Goal: Task Accomplishment & Management: Manage account settings

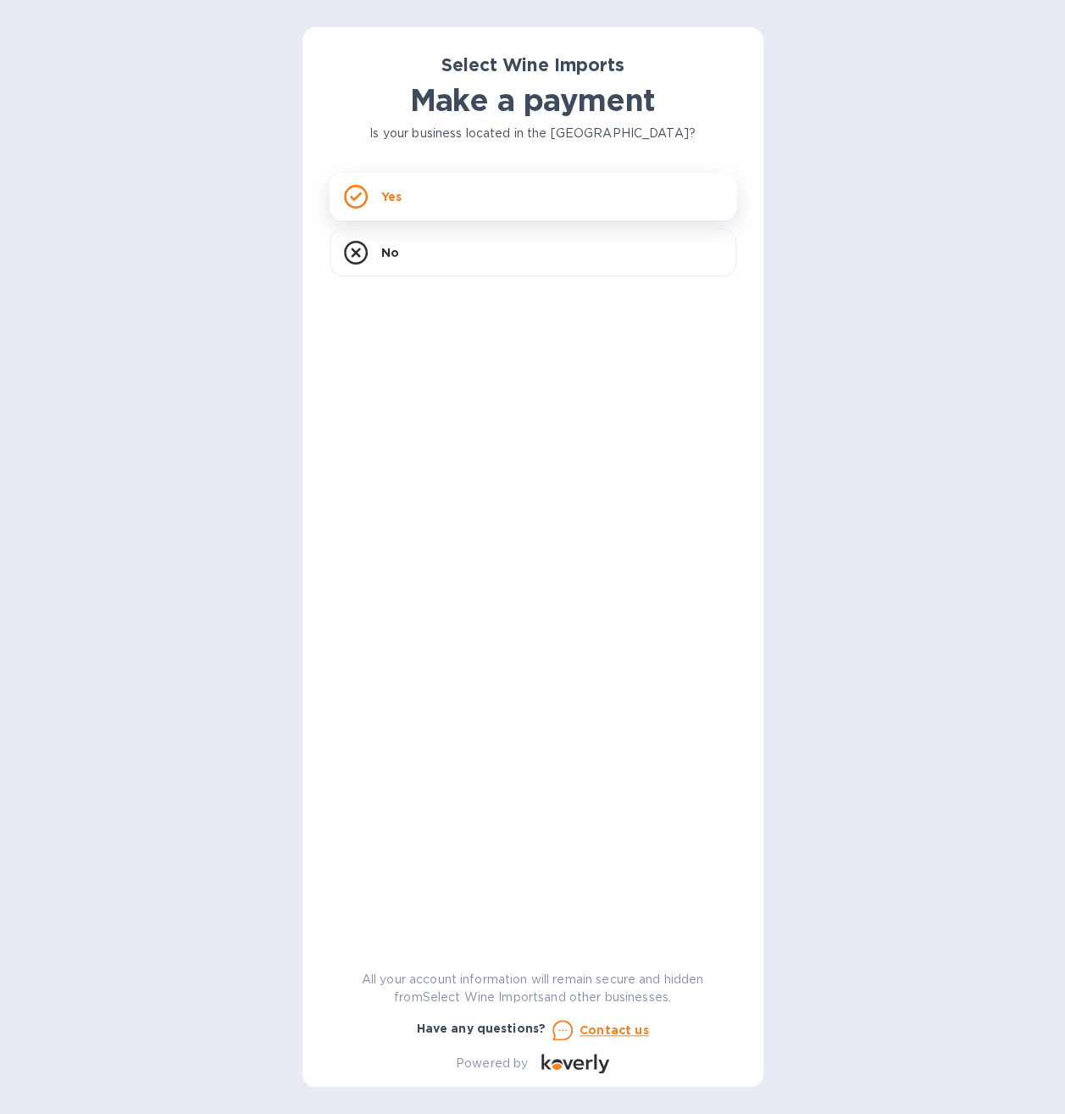
click at [387, 199] on div "Yes" at bounding box center [533, 196] width 407 height 47
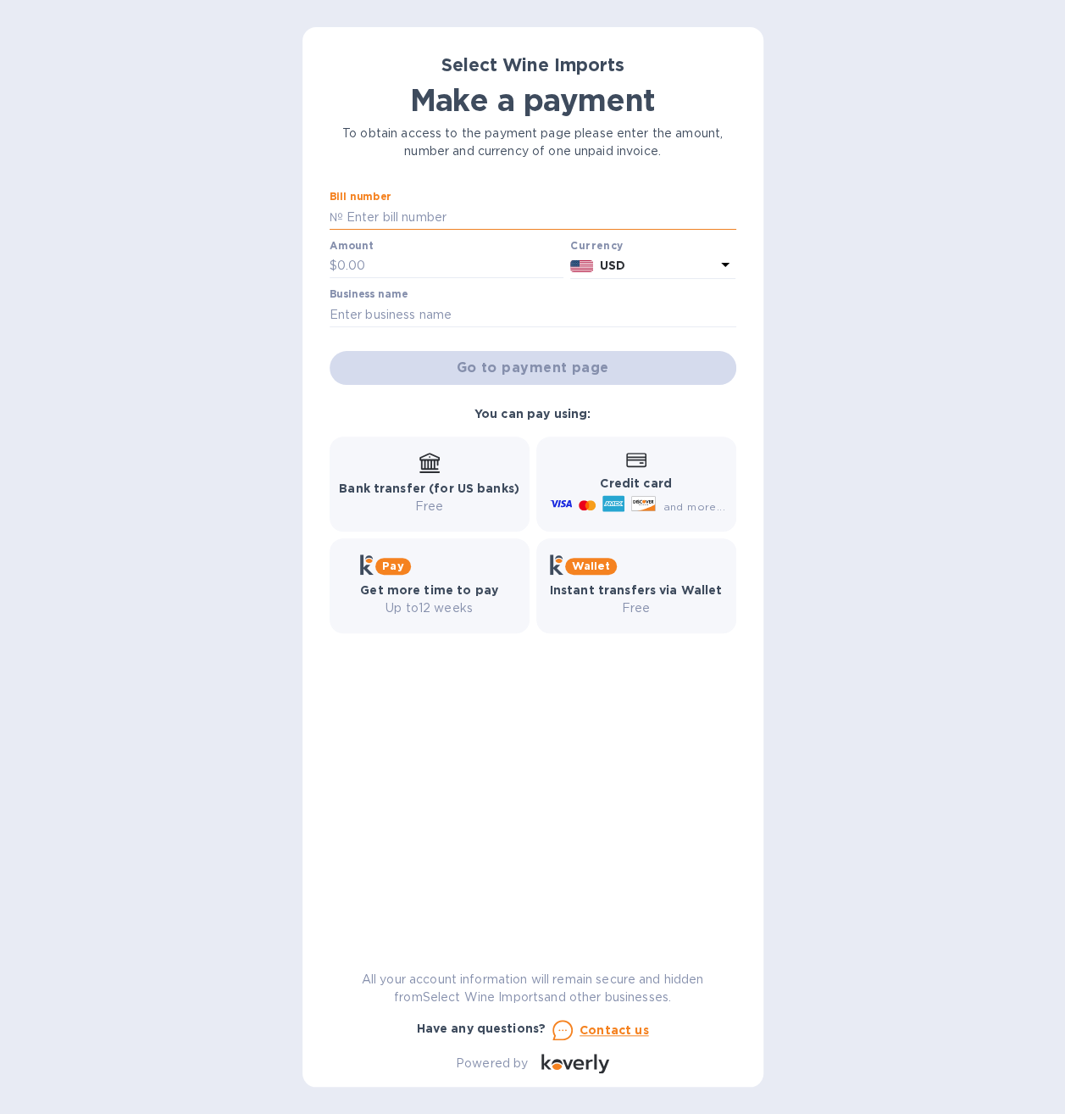
click at [483, 218] on input "text" at bounding box center [539, 216] width 393 height 25
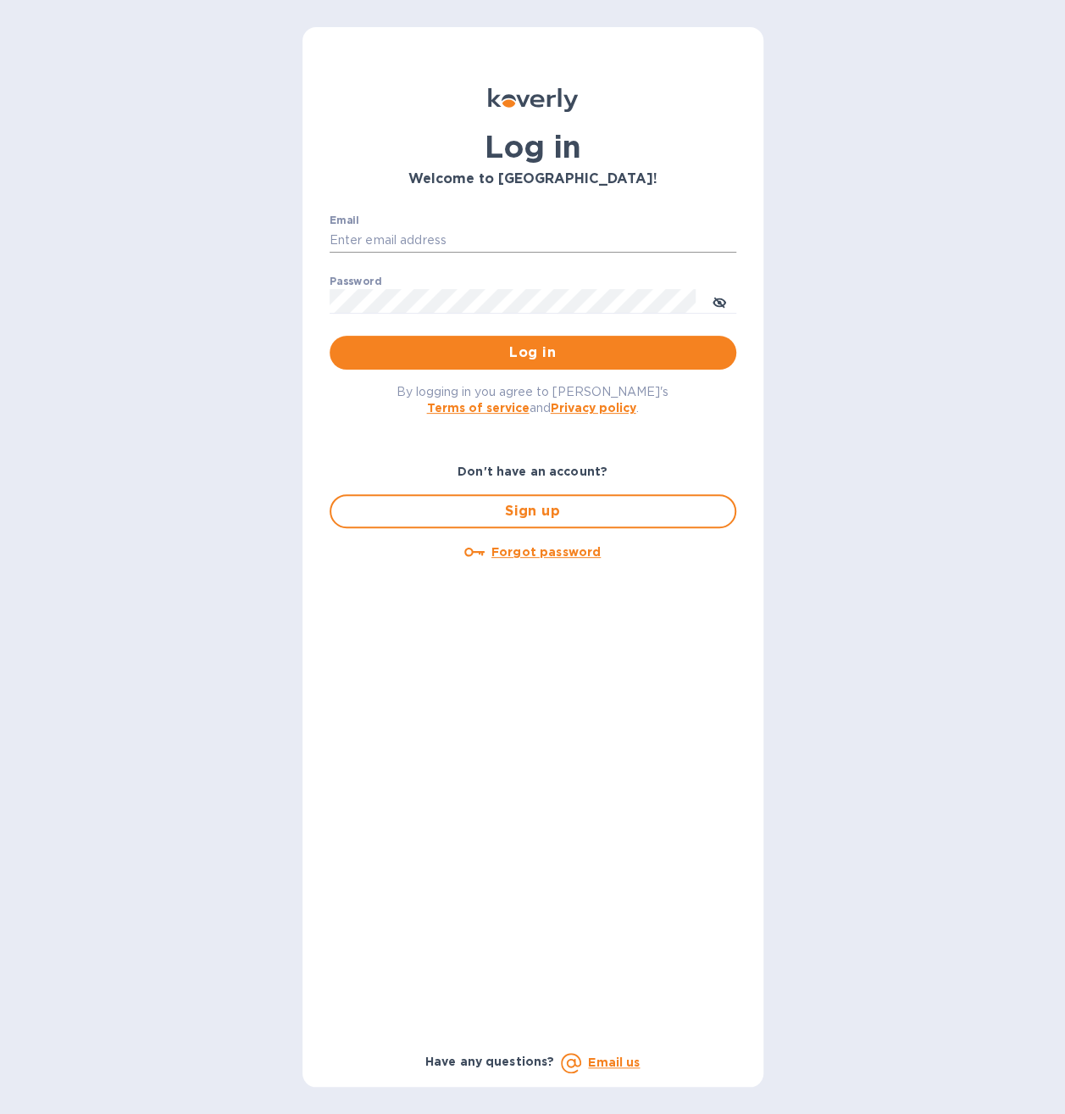
click at [434, 239] on input "Email" at bounding box center [533, 240] width 407 height 25
click at [437, 230] on input "Email" at bounding box center [533, 240] width 407 height 25
type input "spainwinecollection@gmail.com"
click at [330, 336] on button "Log in" at bounding box center [533, 353] width 407 height 34
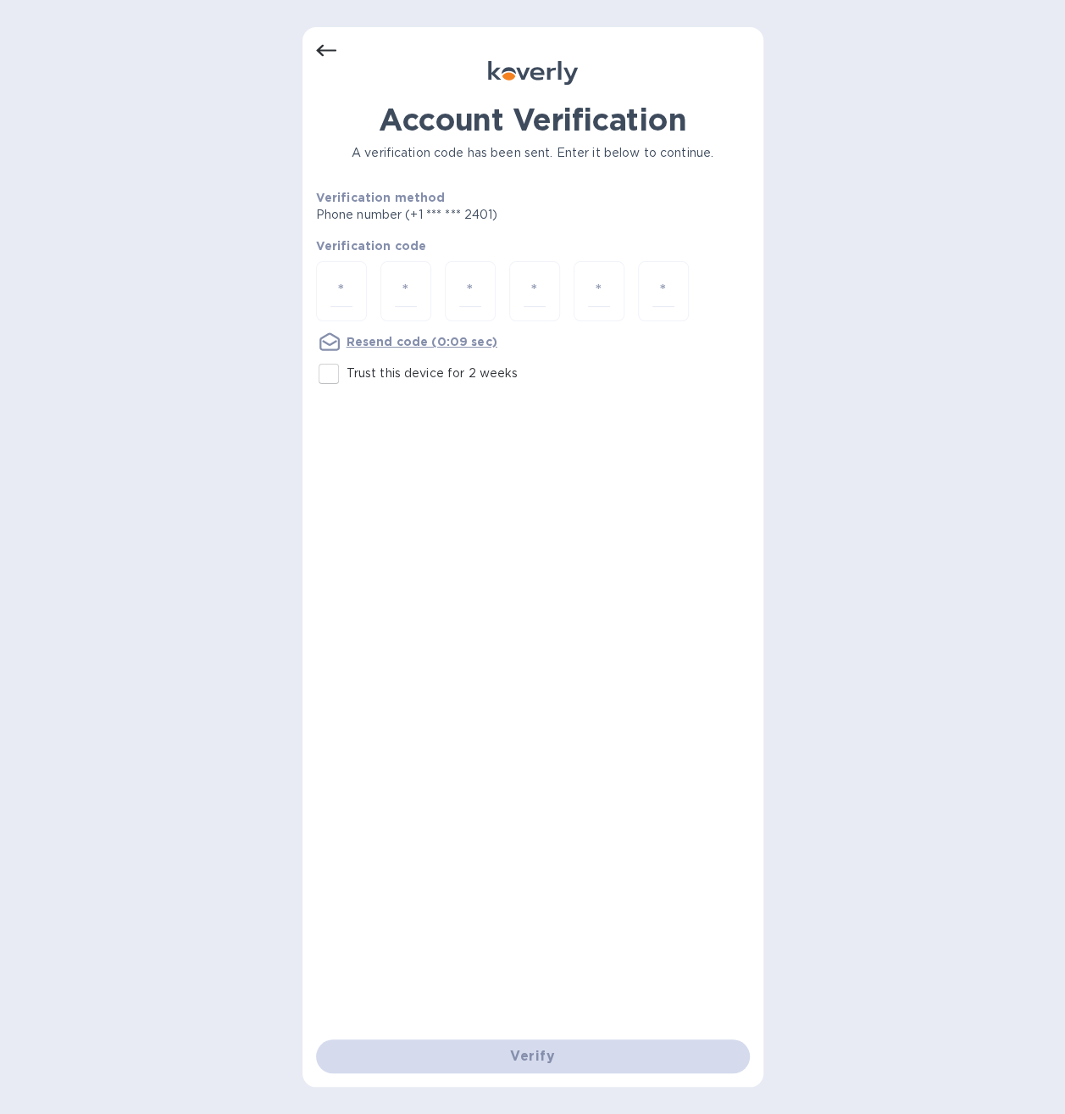
click at [343, 364] on input "Trust this device for 2 weeks" at bounding box center [329, 374] width 36 height 36
checkbox input "true"
click at [346, 301] on input "number" at bounding box center [342, 290] width 22 height 31
type input "7"
type input "2"
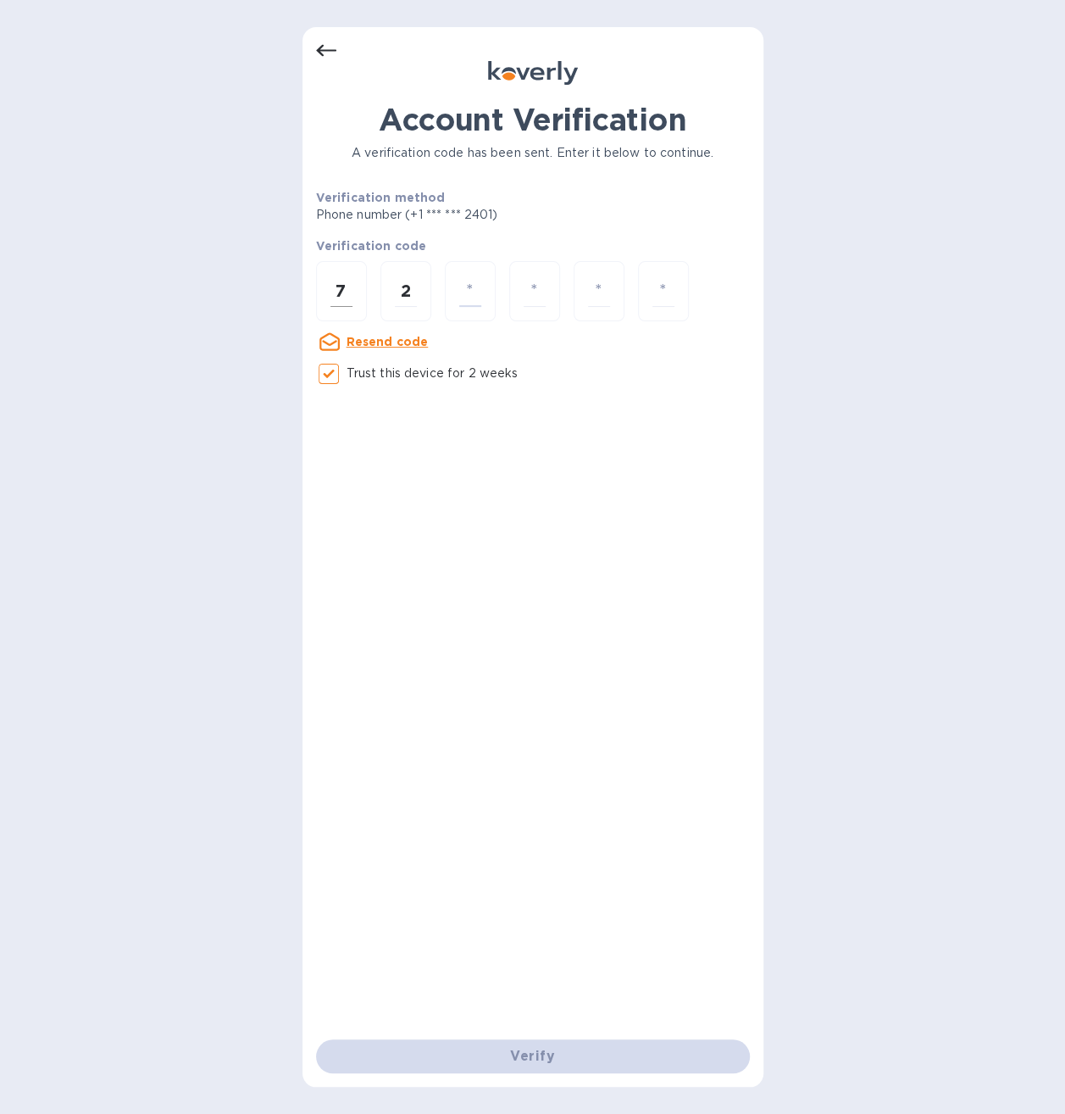
type input "1"
type input "8"
type input "6"
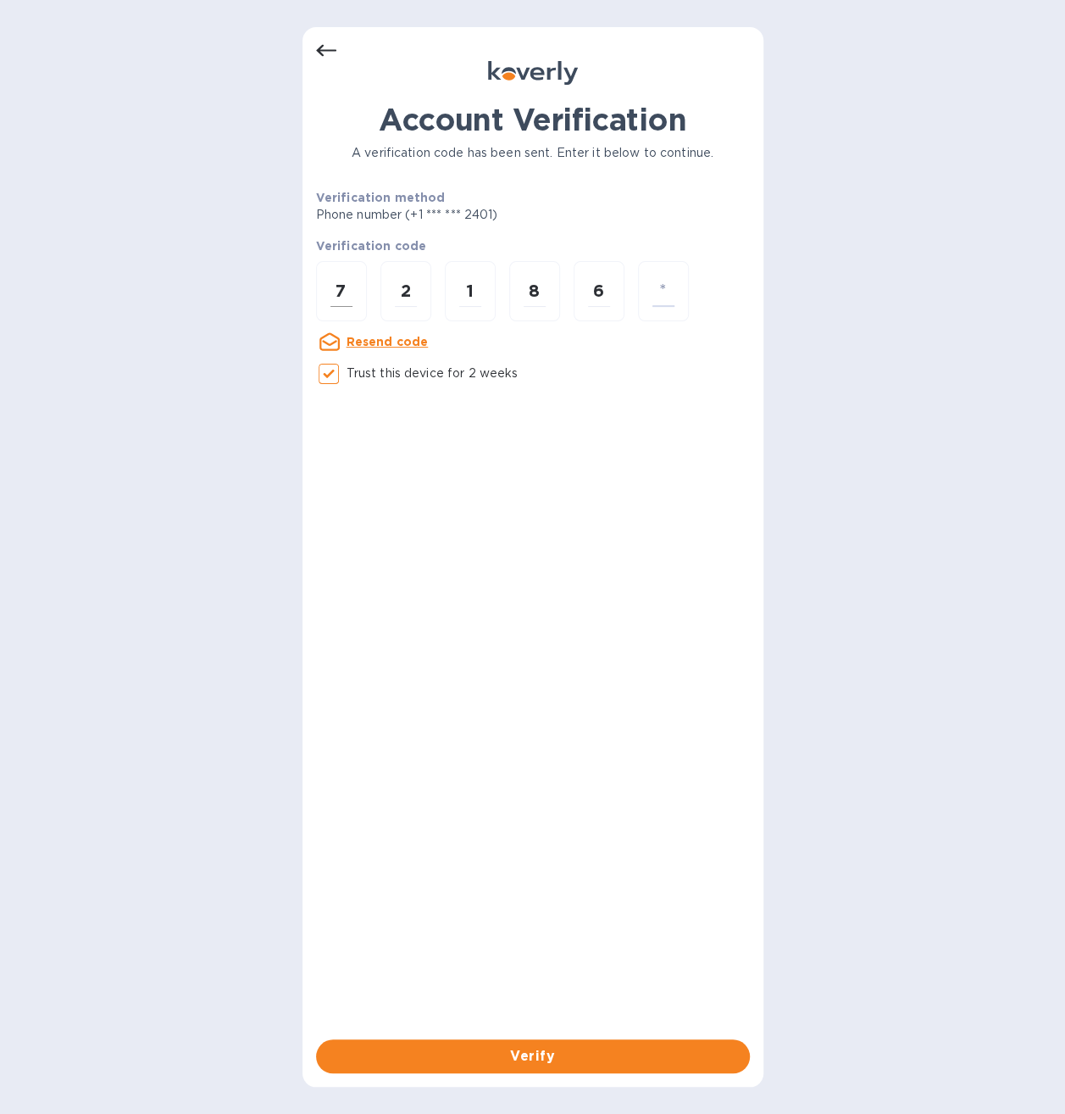
type input "5"
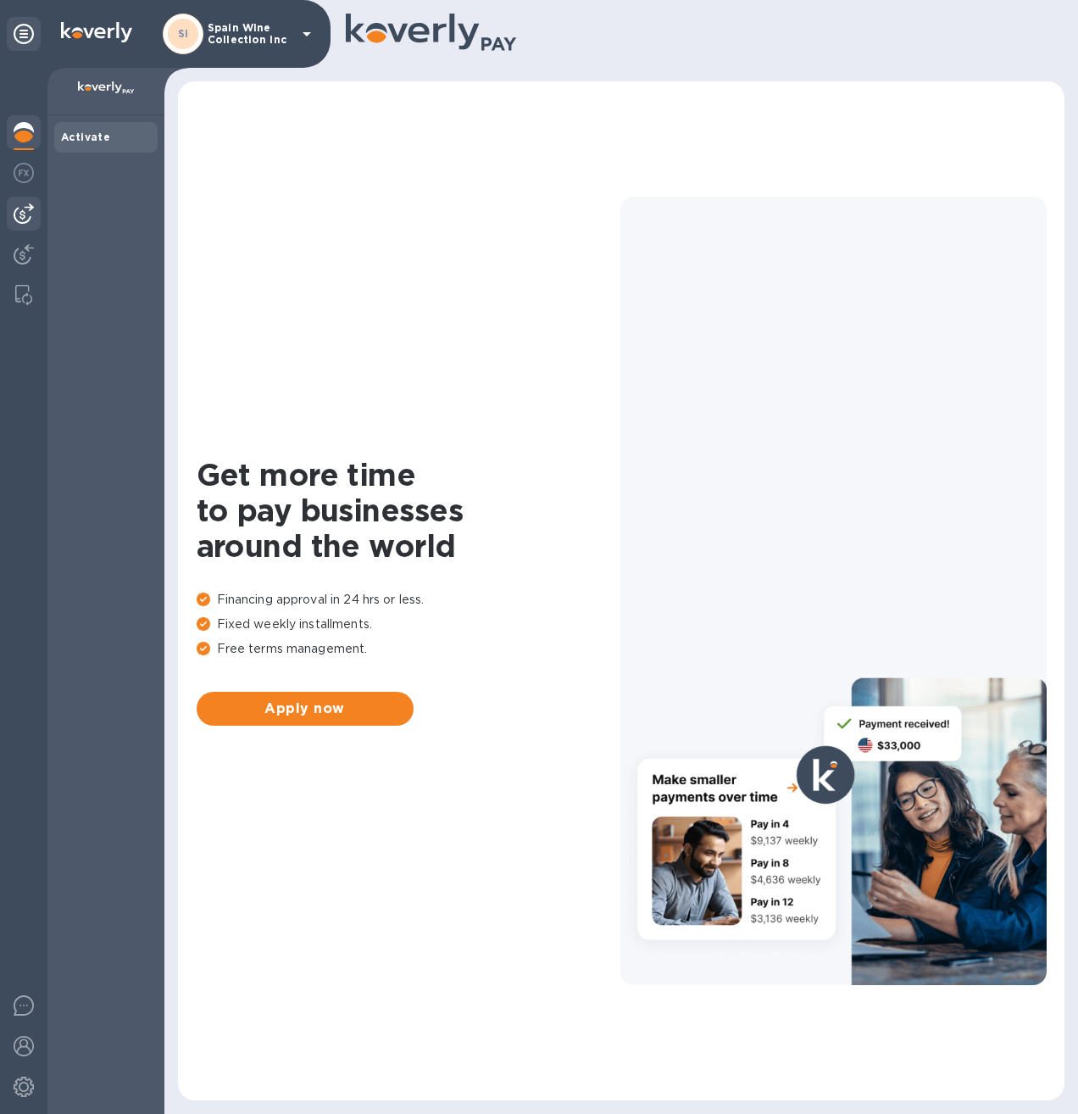
click at [35, 197] on div at bounding box center [24, 214] width 34 height 34
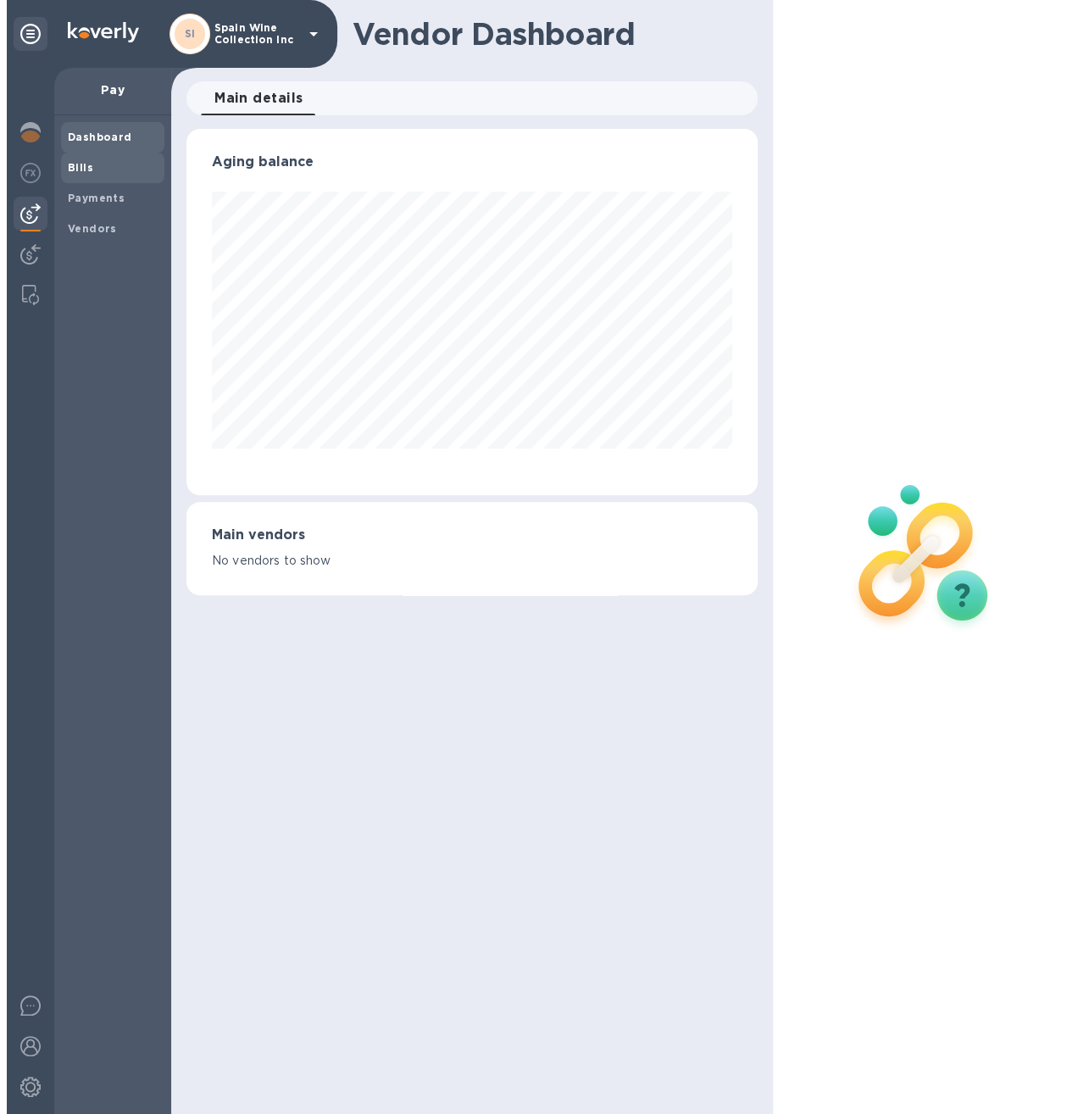
scroll to position [847278, 847080]
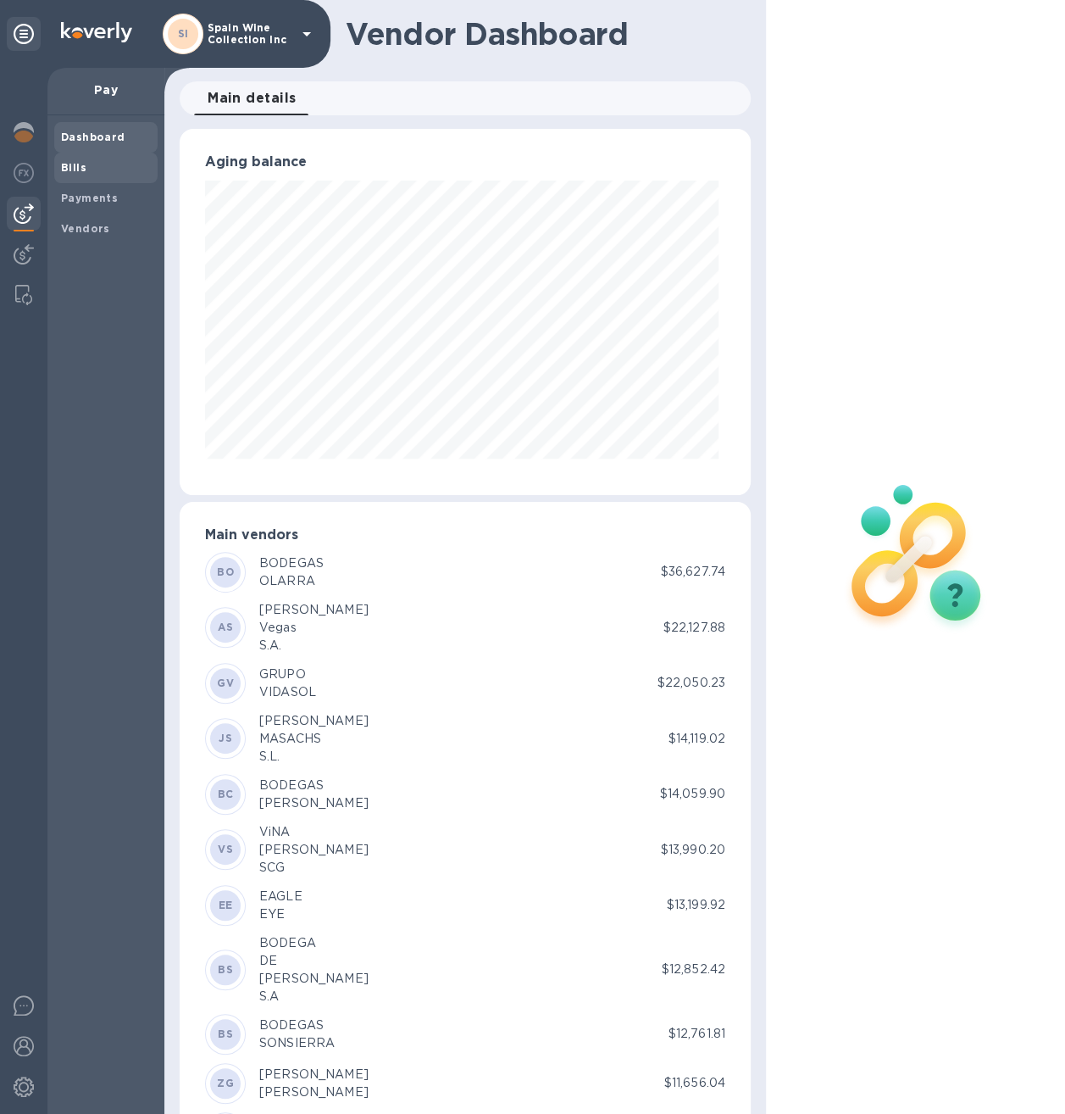
click at [75, 175] on span "Bills" at bounding box center [73, 167] width 25 height 17
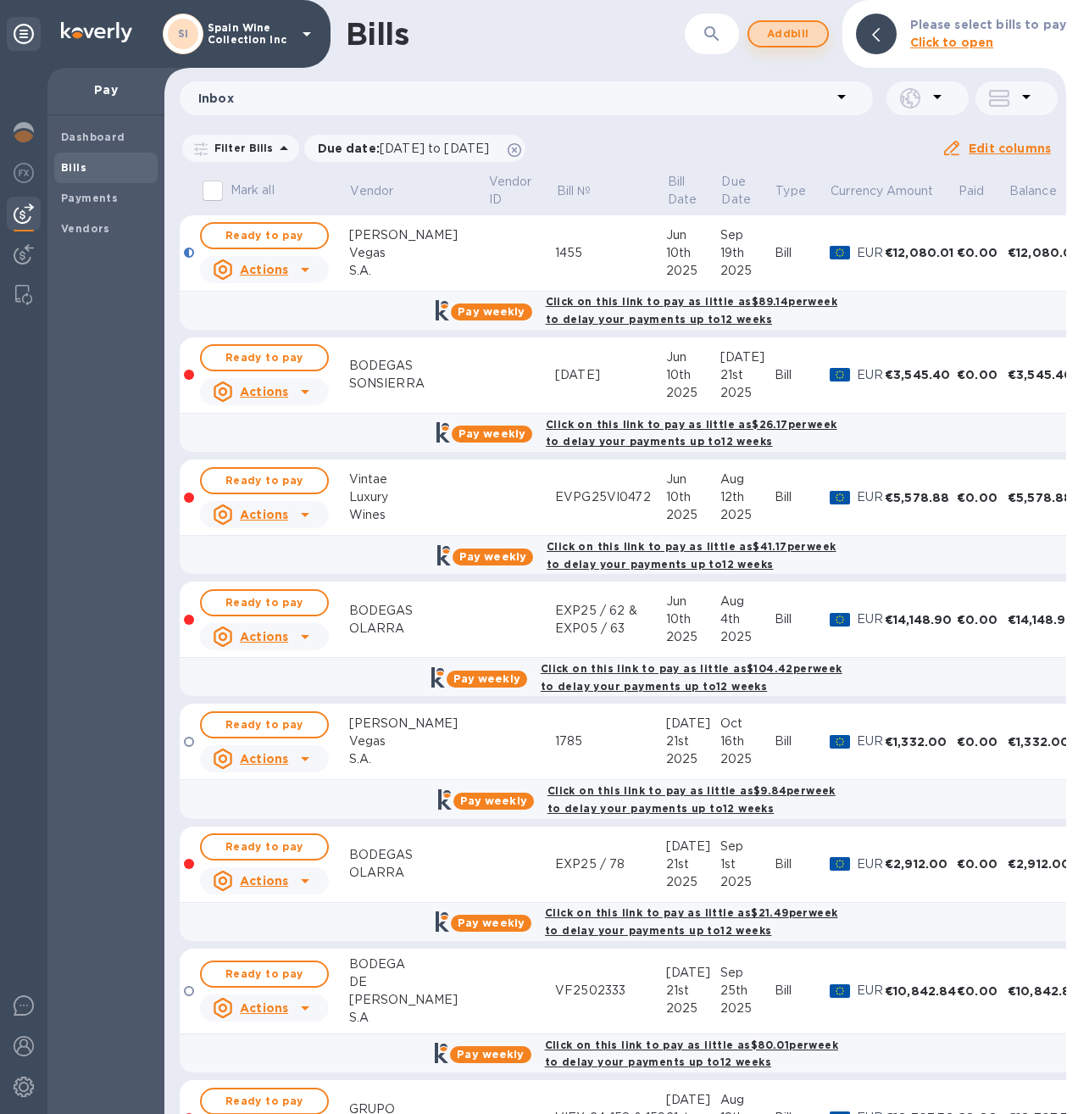
click at [757, 45] on button "Add bill" at bounding box center [788, 33] width 81 height 27
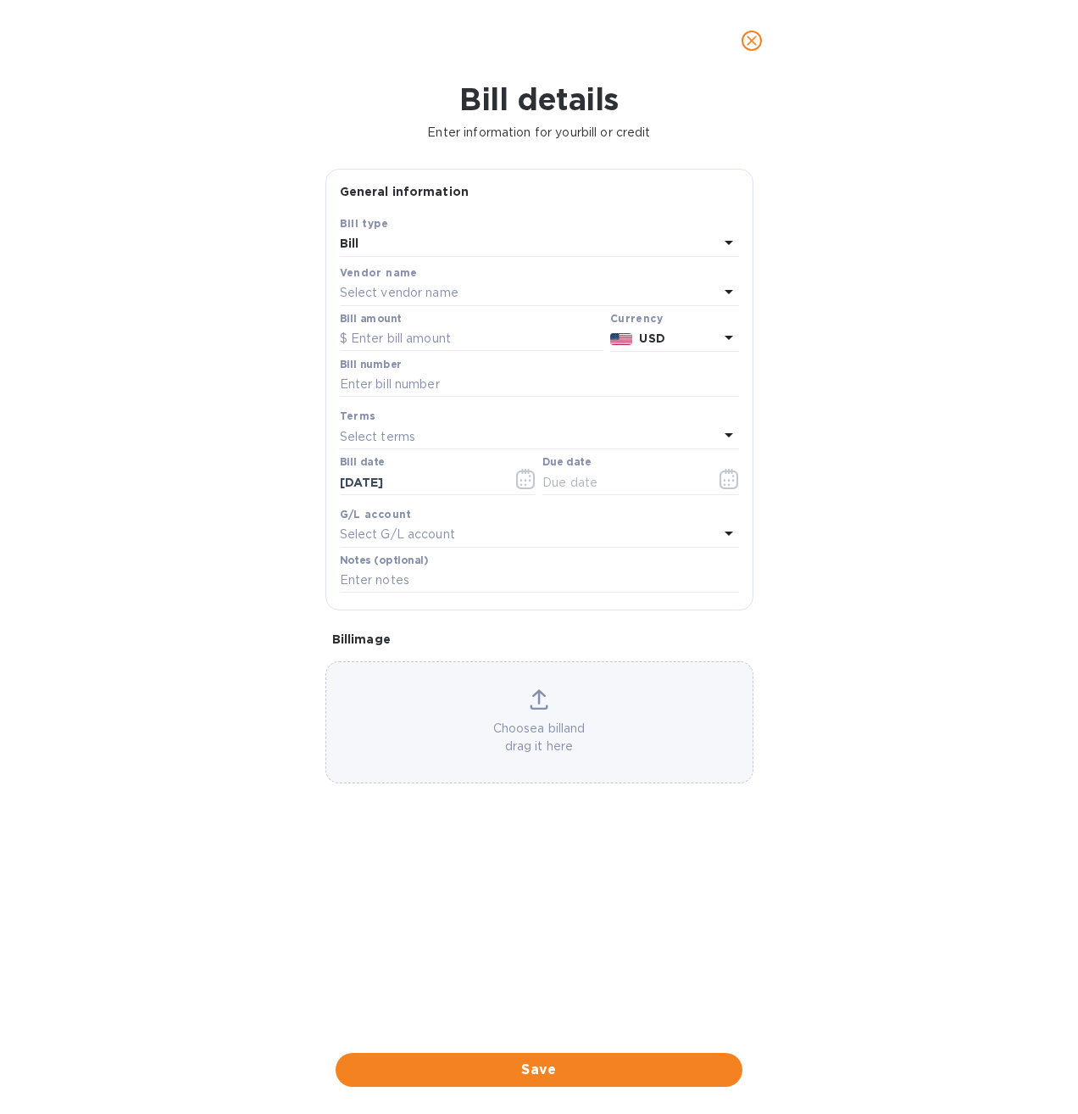
click at [412, 287] on p "Select vendor name" at bounding box center [399, 293] width 119 height 18
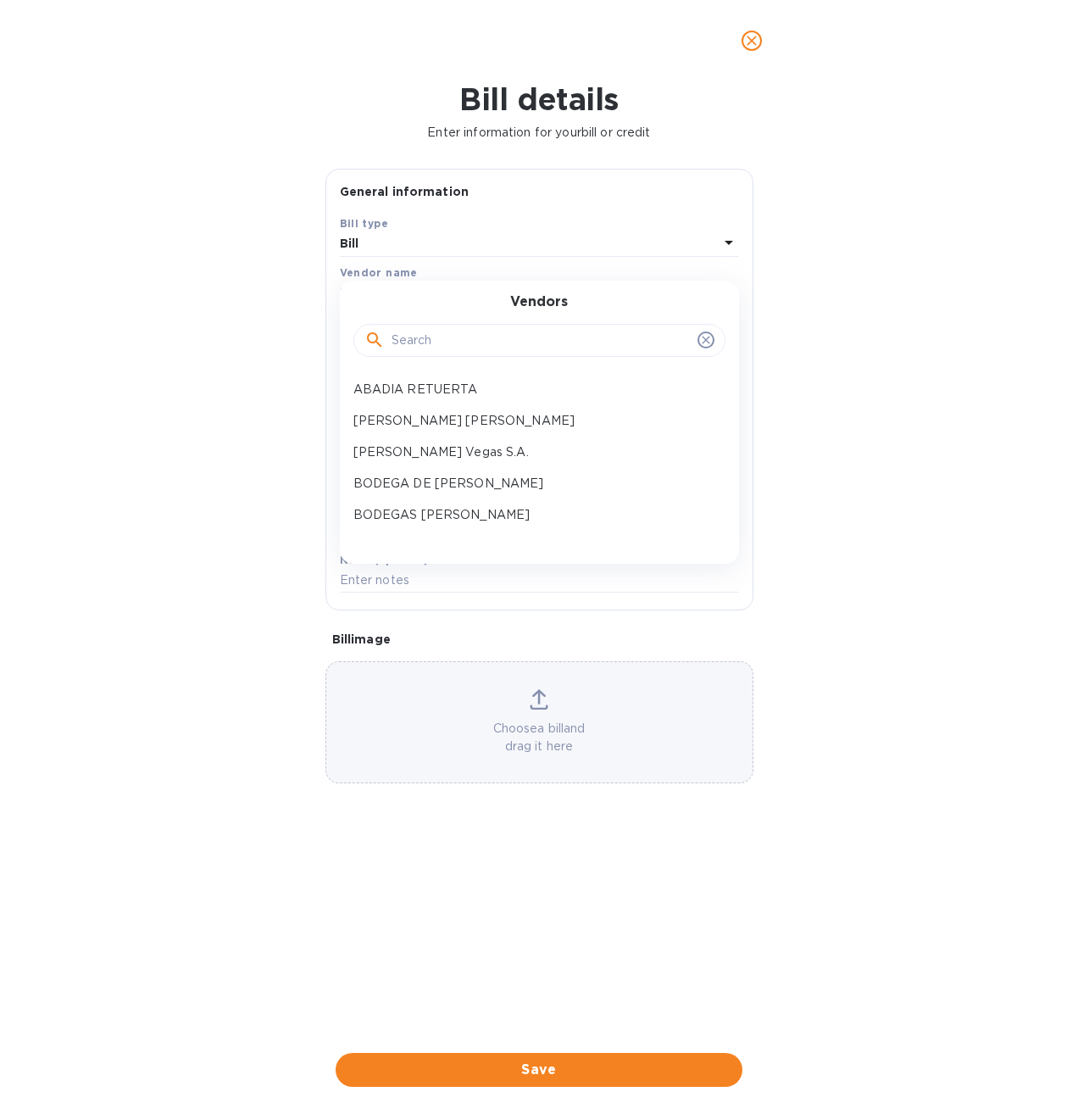
click at [410, 346] on input "text" at bounding box center [541, 340] width 299 height 25
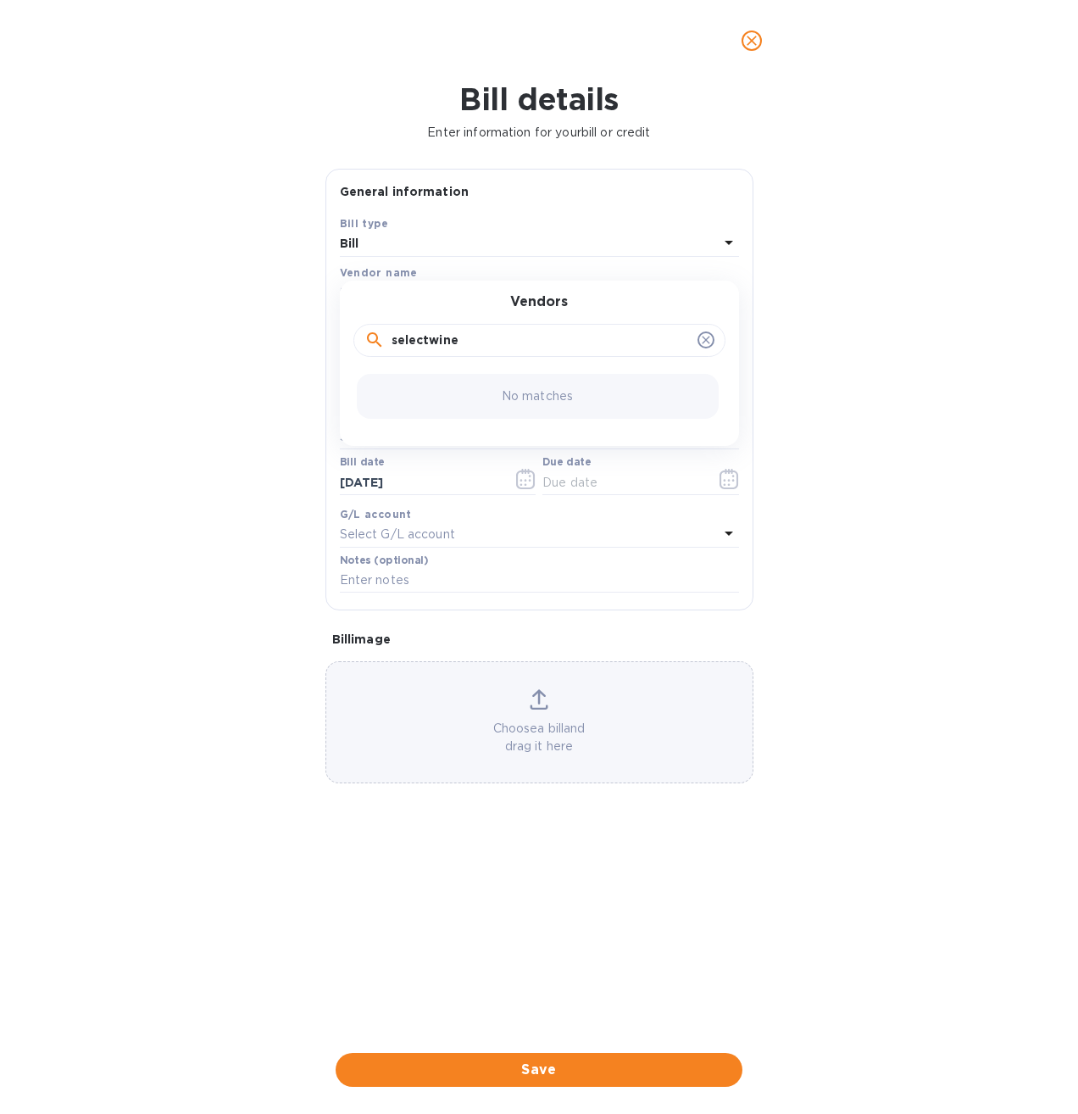
click at [520, 339] on input "selectwine" at bounding box center [541, 340] width 299 height 25
type input "select wine imports"
click button "Save" at bounding box center [0, 0] width 0 height 0
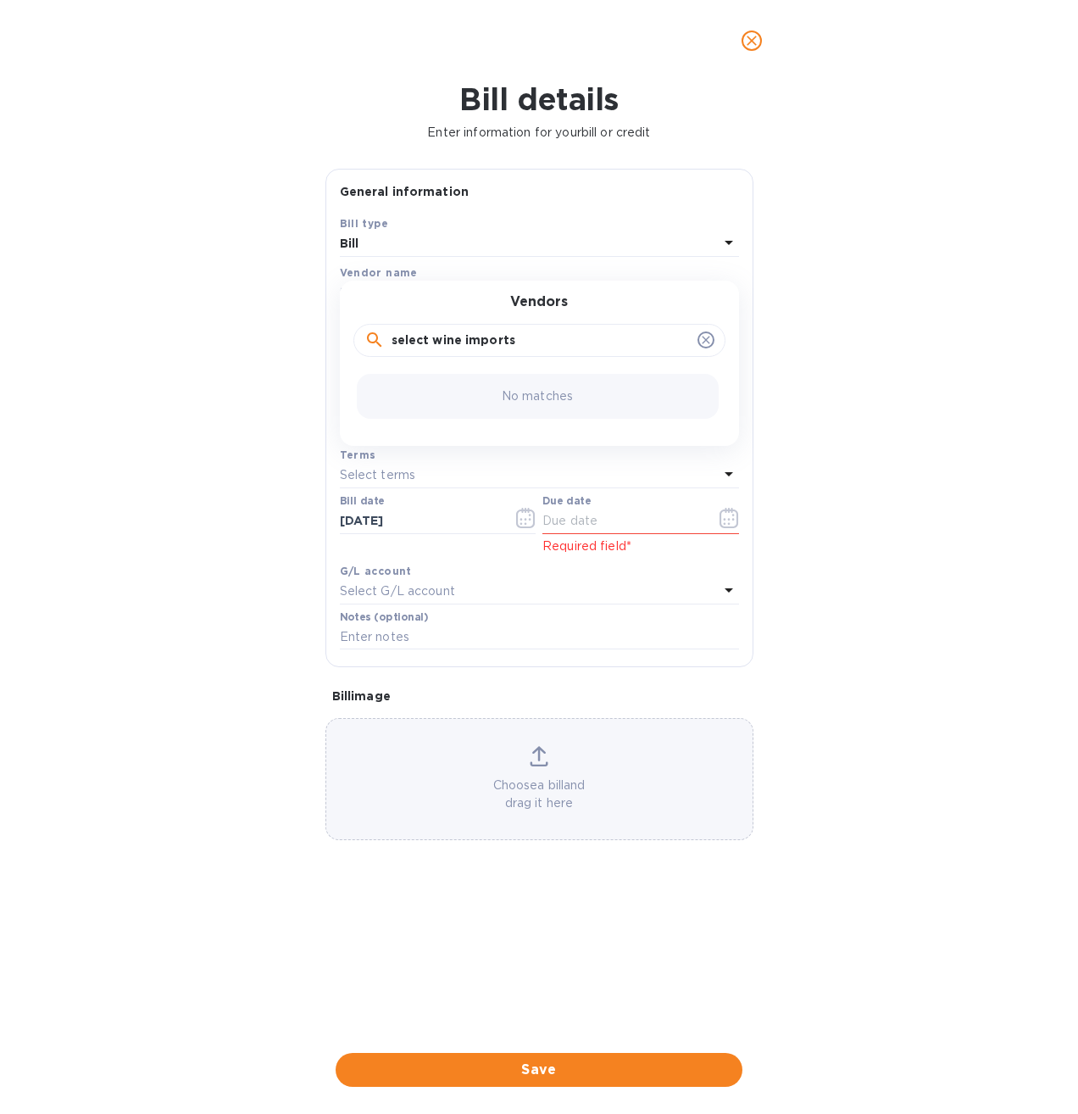
click at [559, 385] on div "No matches" at bounding box center [538, 396] width 362 height 45
click at [704, 341] on icon at bounding box center [706, 341] width 8 height 8
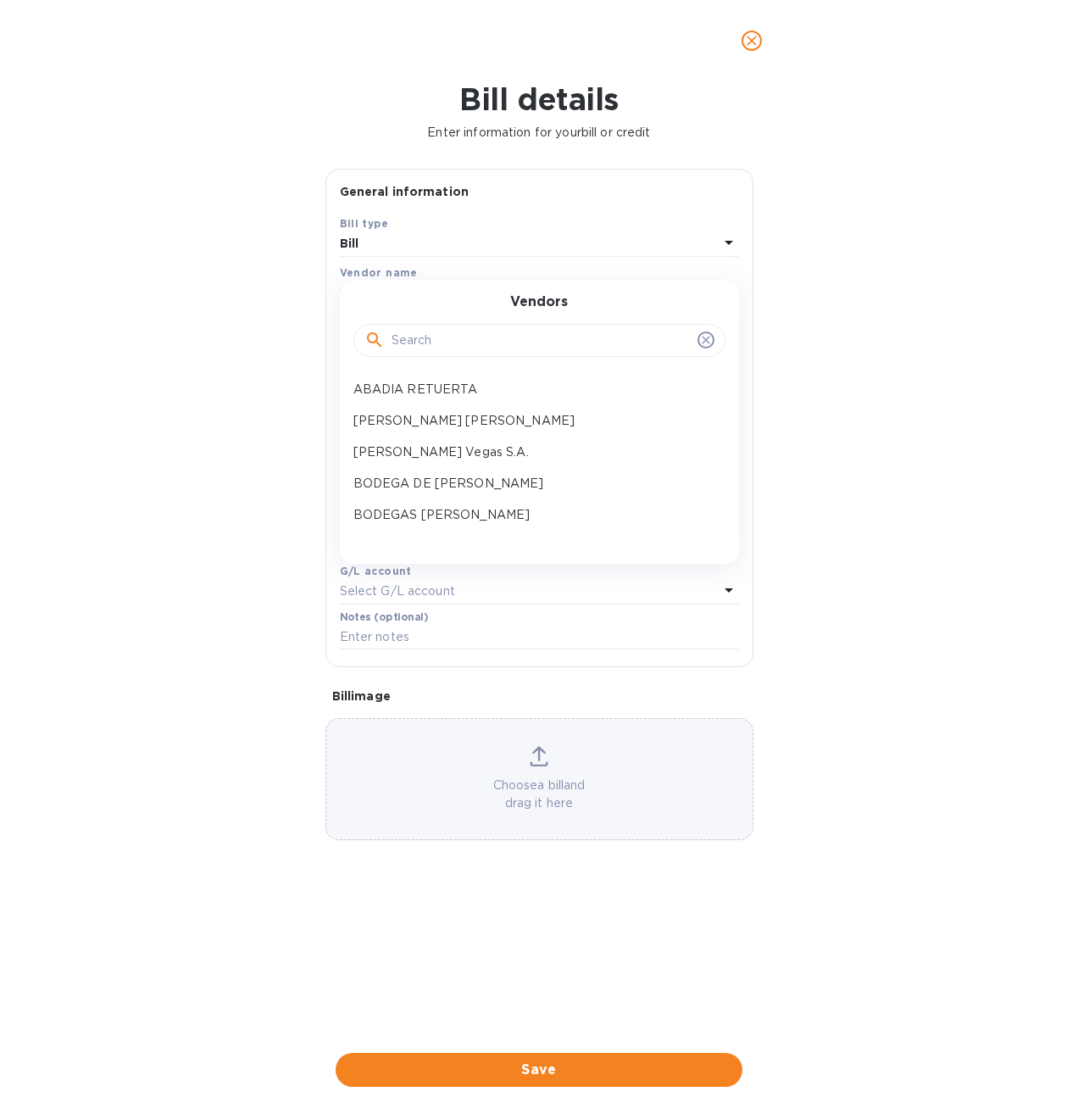
click at [429, 334] on input "text" at bounding box center [541, 340] width 299 height 25
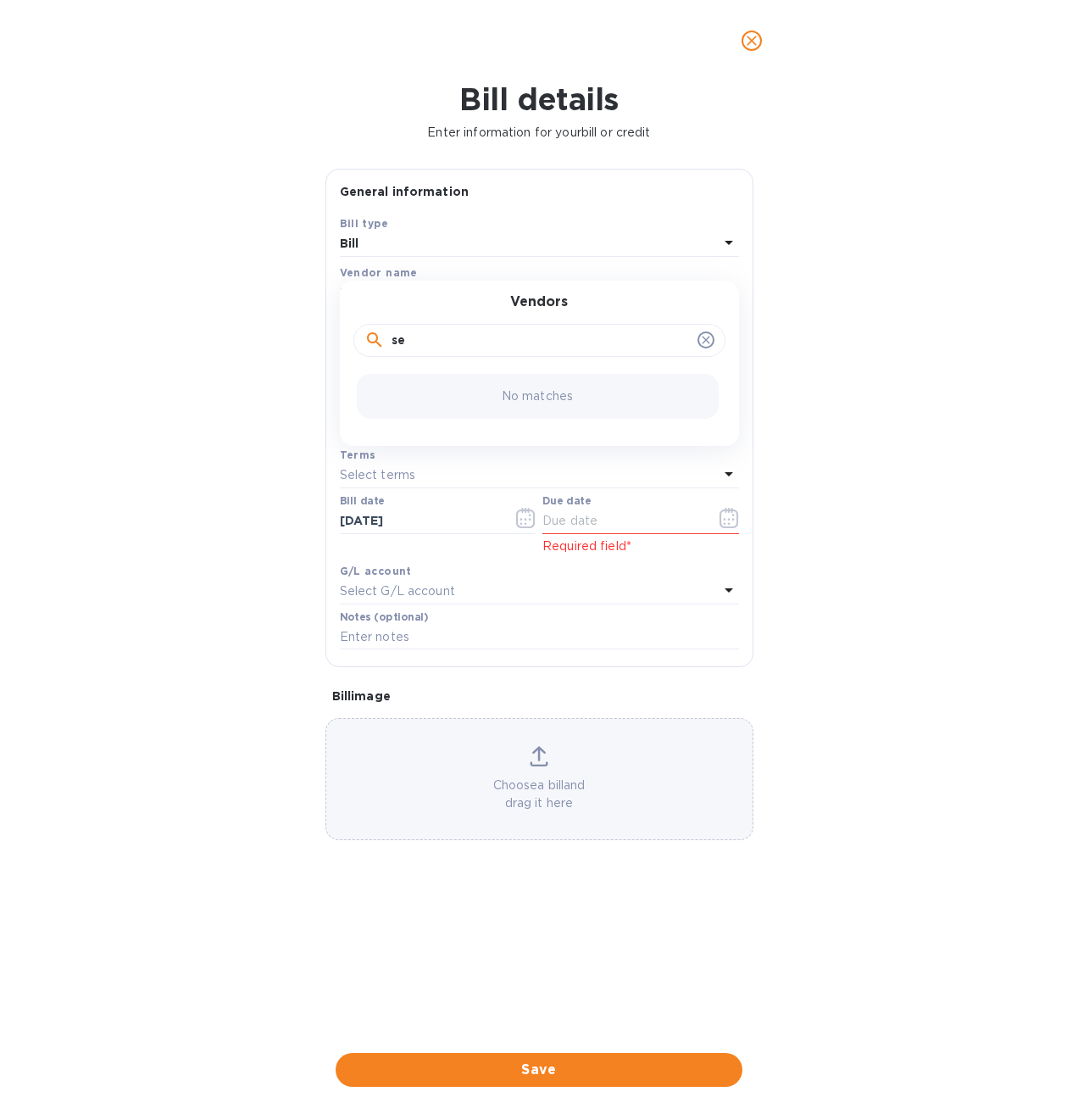
type input "s"
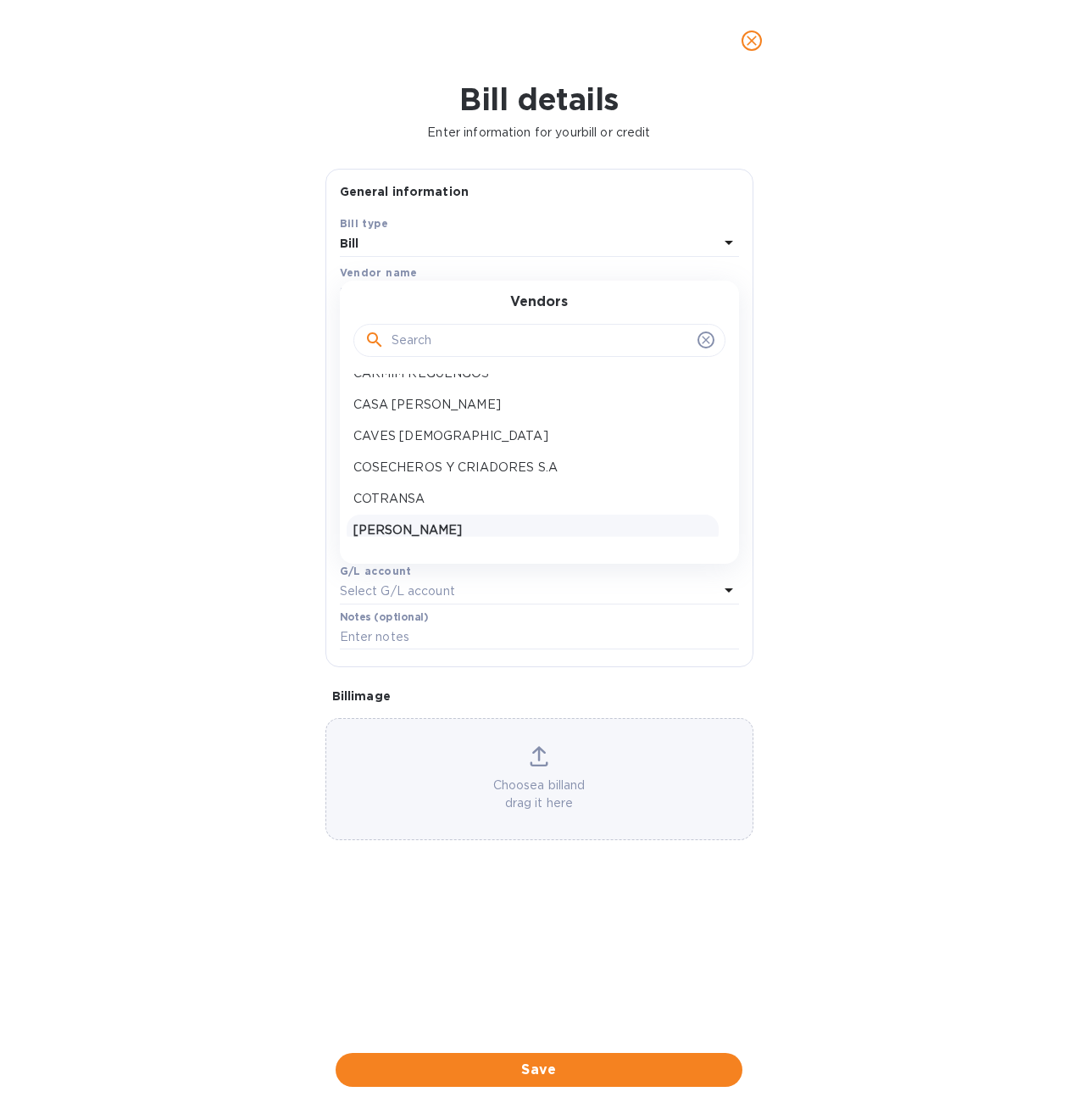
scroll to position [424, 0]
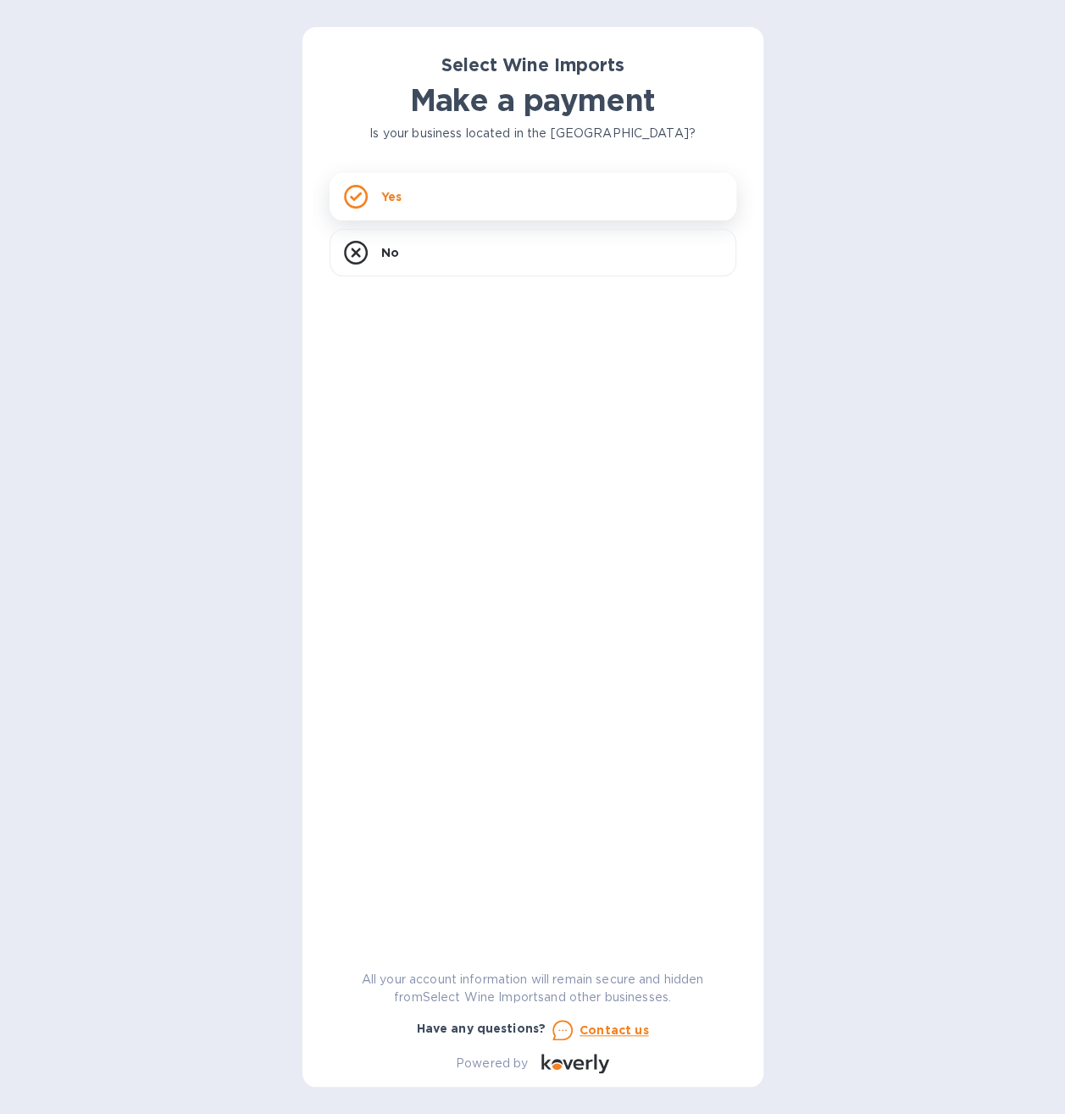
click at [399, 197] on p "Yes" at bounding box center [391, 196] width 20 height 17
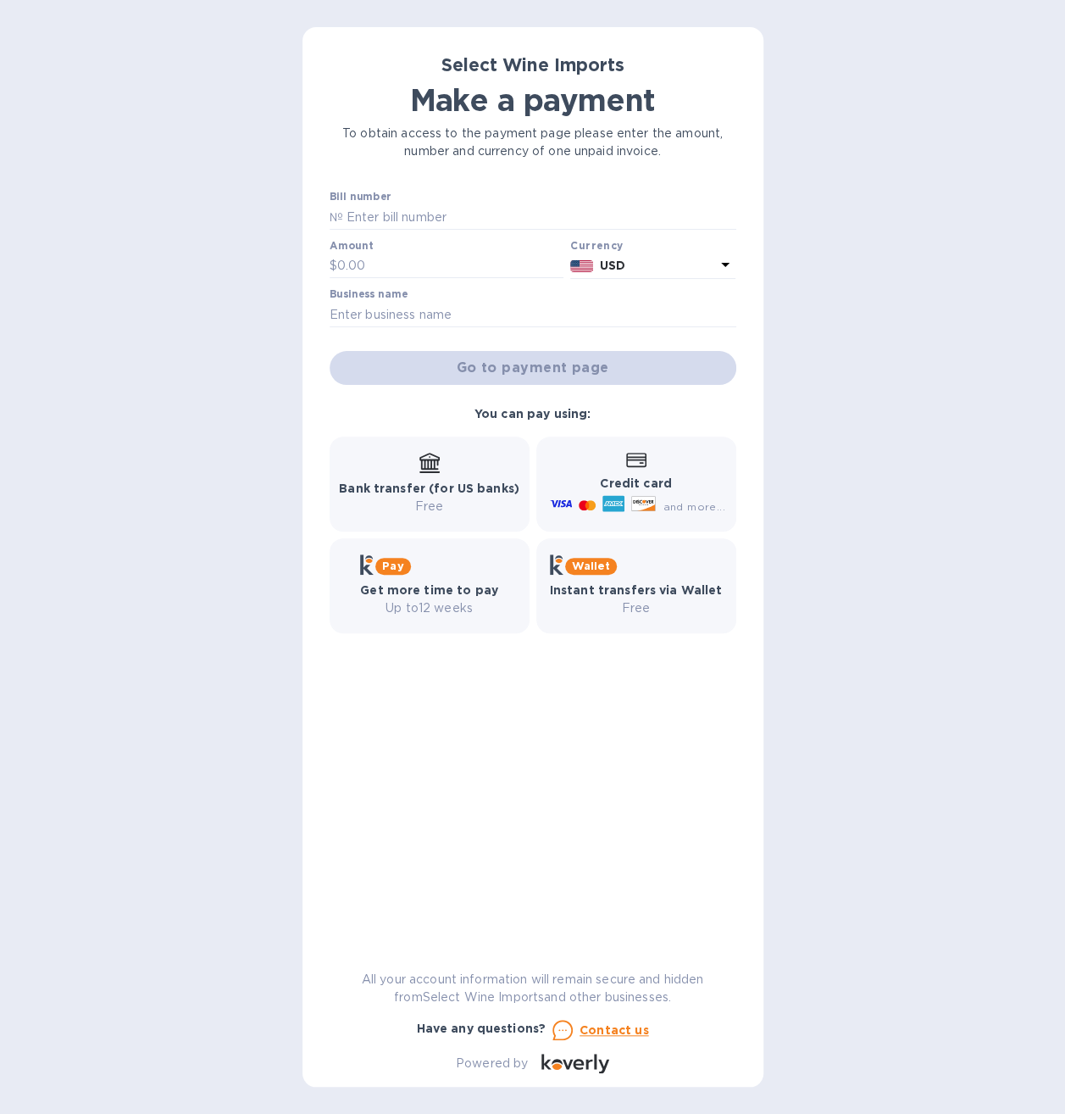
click at [419, 492] on b "Bank transfer (for US banks)" at bounding box center [429, 488] width 181 height 14
click at [448, 214] on input "text" at bounding box center [539, 216] width 393 height 25
type input "23139"
click at [405, 258] on input "text" at bounding box center [450, 265] width 227 height 25
type input "6,240.00"
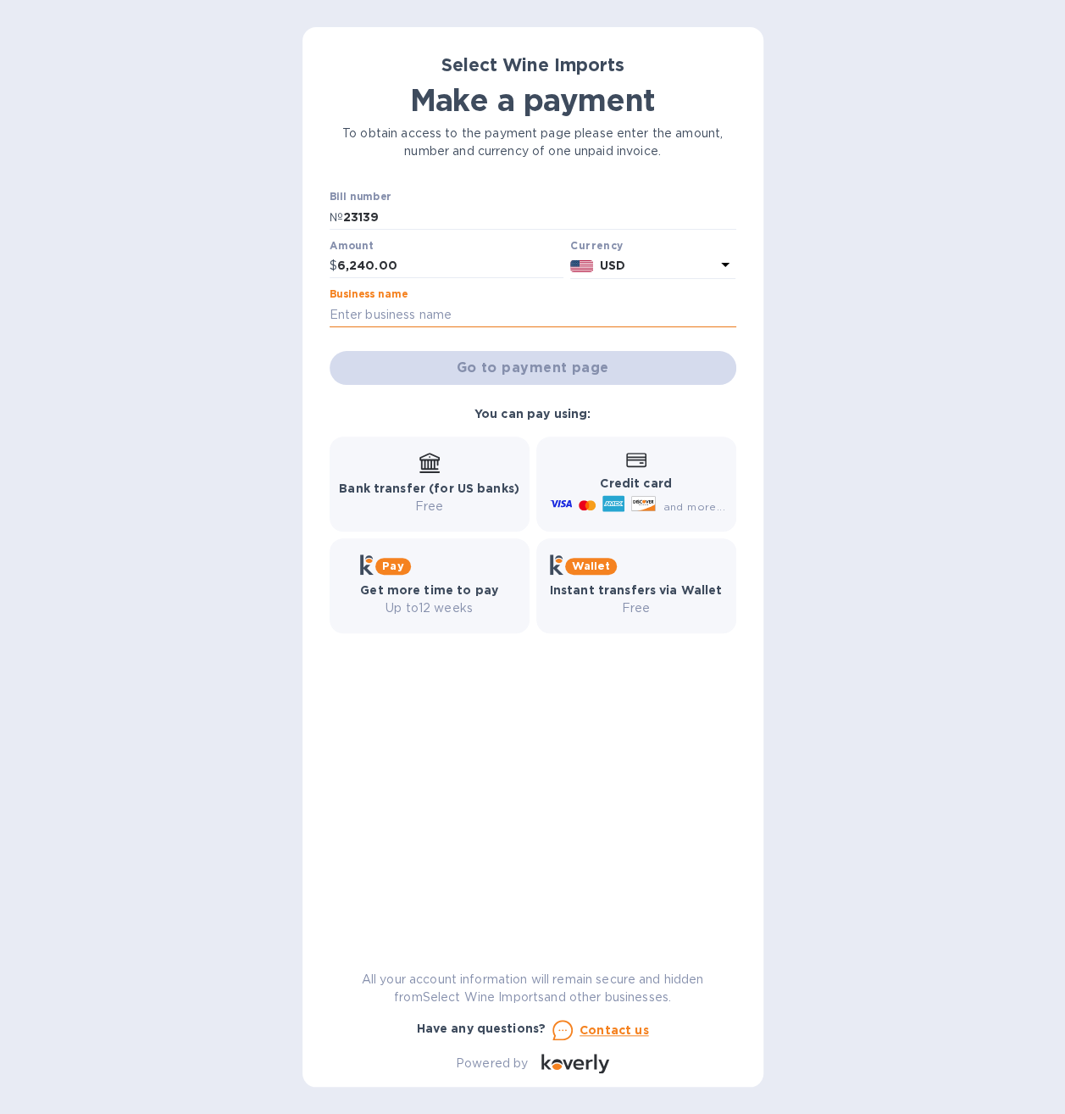
click at [419, 309] on input "text" at bounding box center [533, 314] width 407 height 25
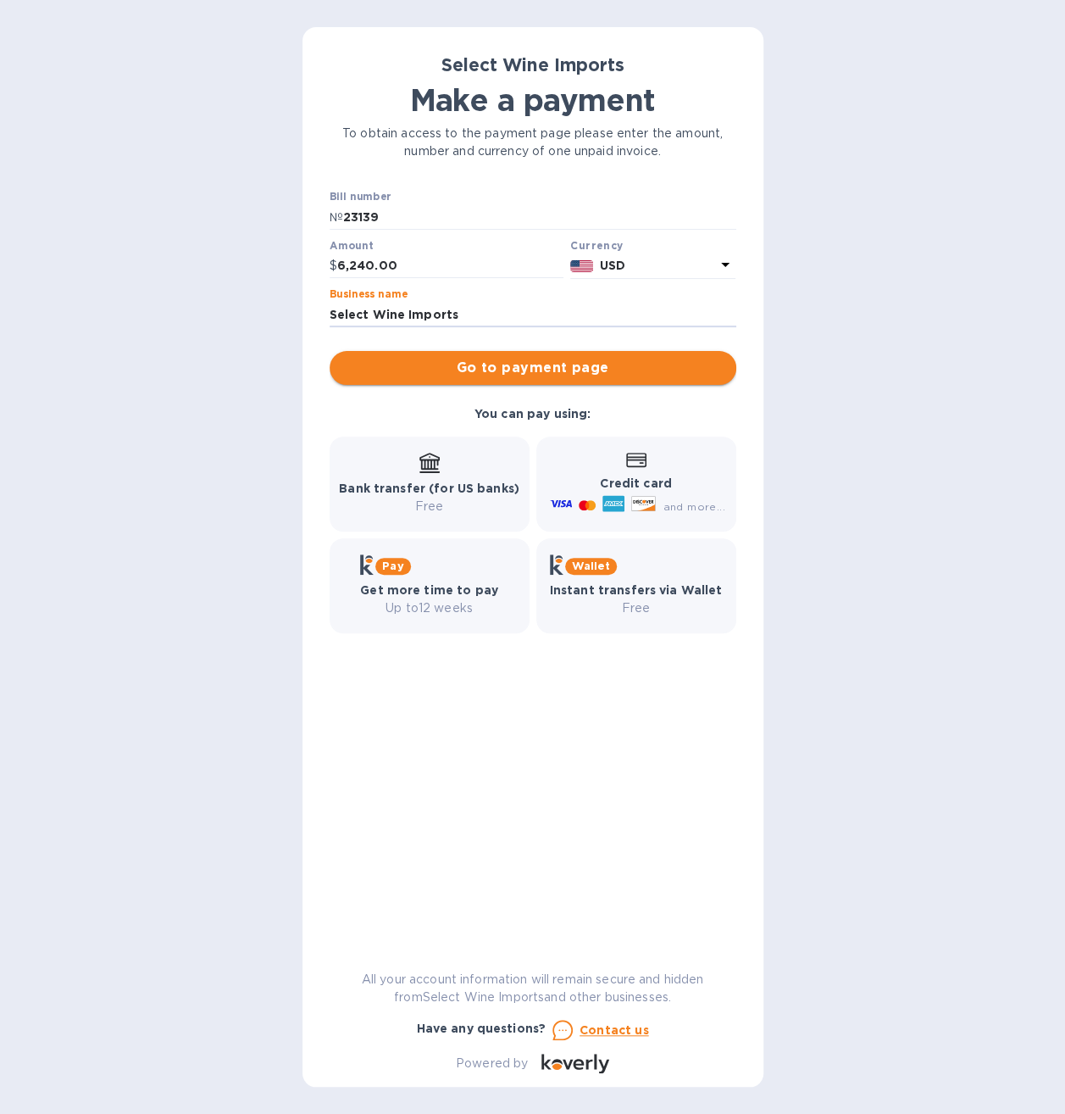
type input "Select Wine Imports"
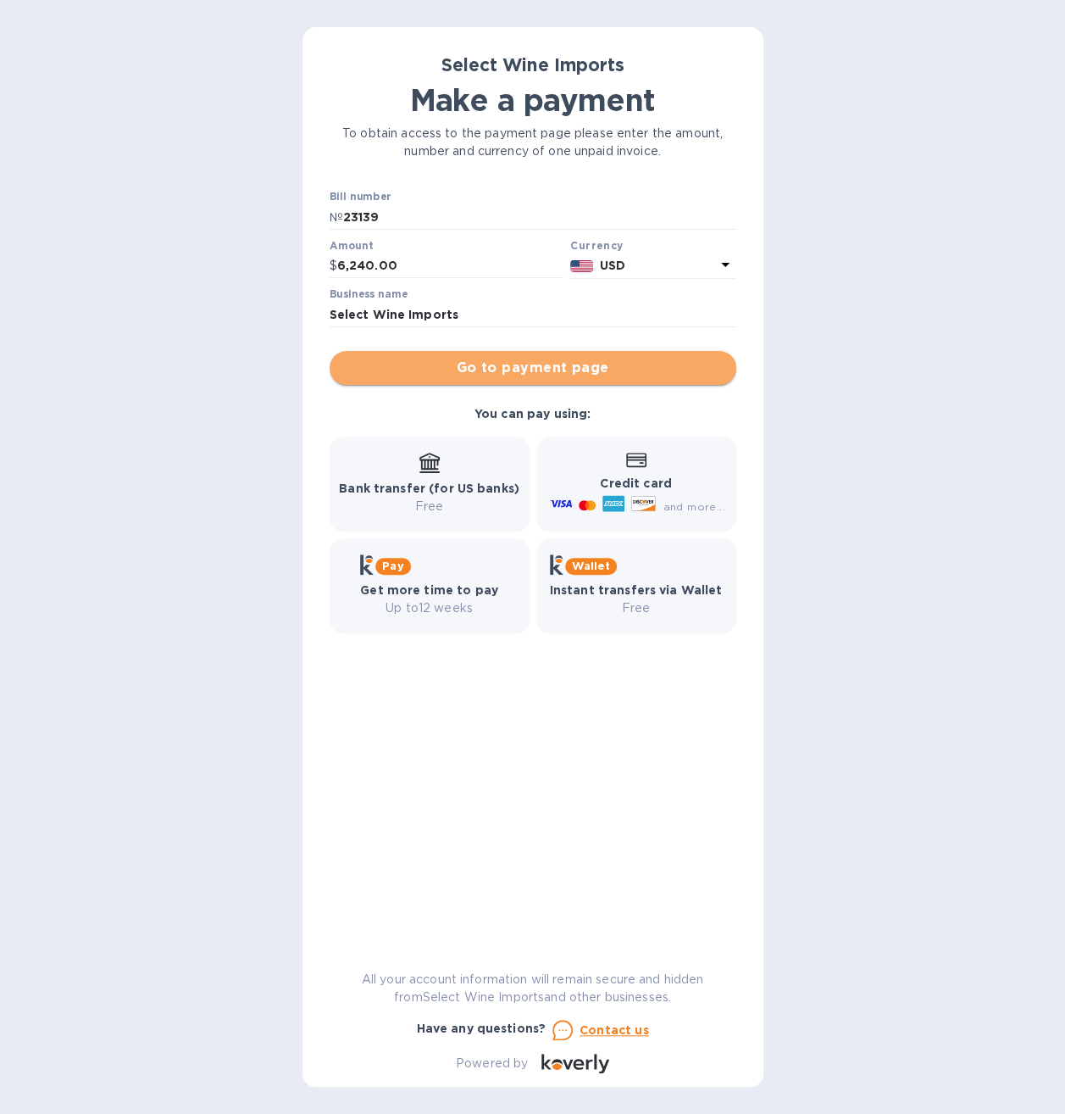
click at [512, 364] on span "Go to payment page" at bounding box center [533, 368] width 380 height 20
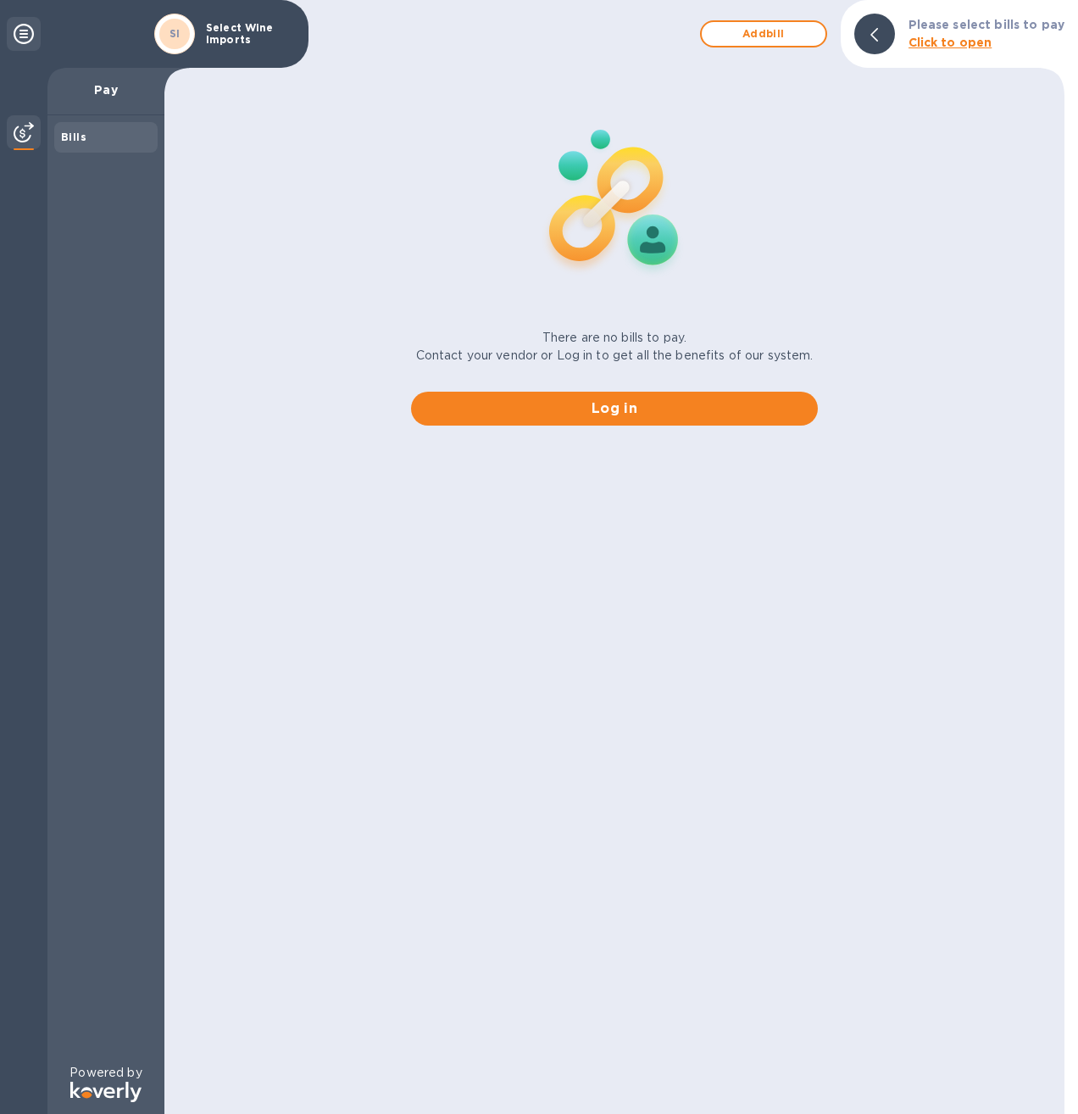
click at [486, 463] on html "SI Select Wine Imports Pay Bills Powered by Add bill Please select bills to pay…" at bounding box center [539, 557] width 1078 height 1114
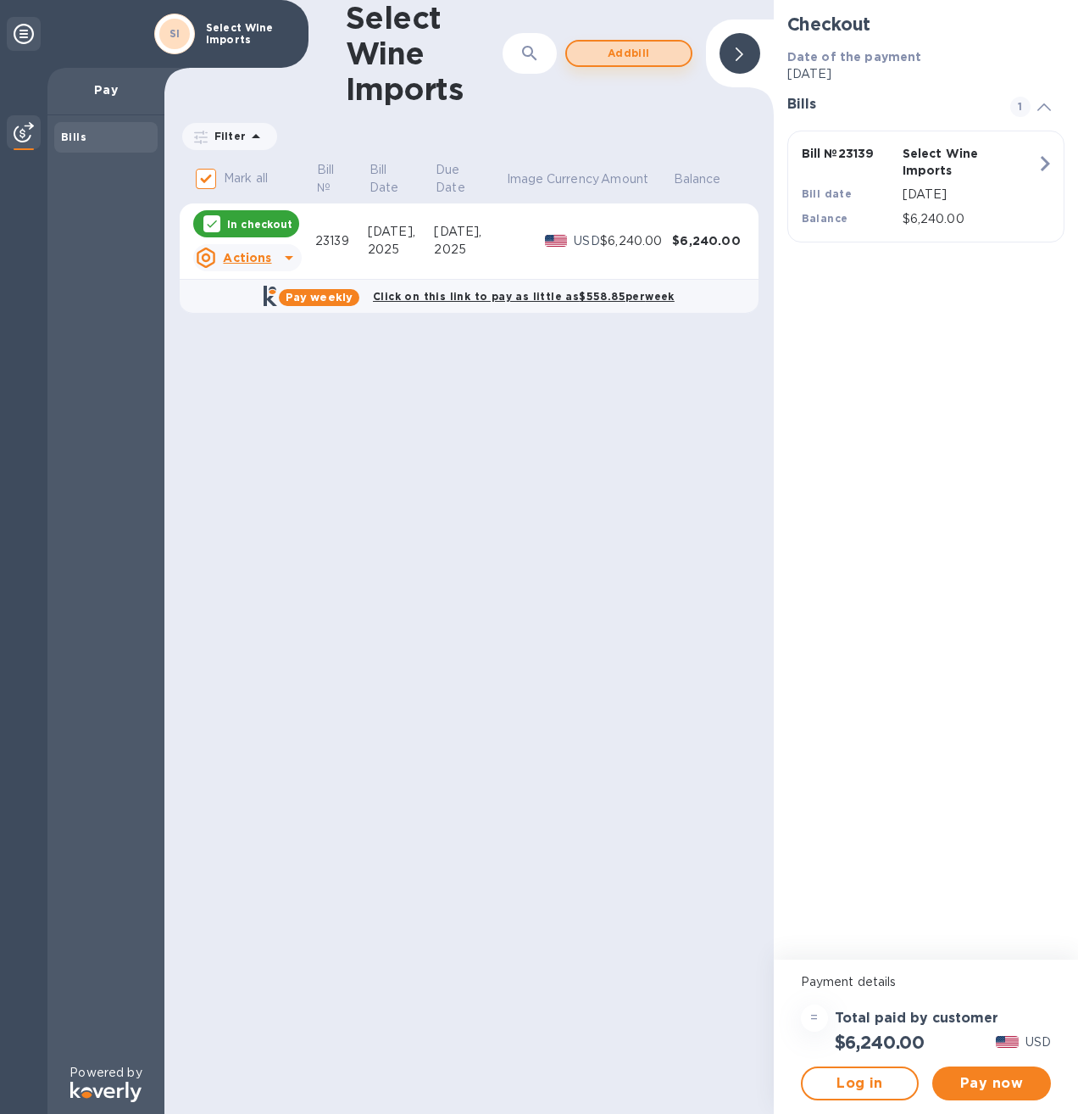
click at [609, 54] on span "Add bill" at bounding box center [629, 53] width 97 height 20
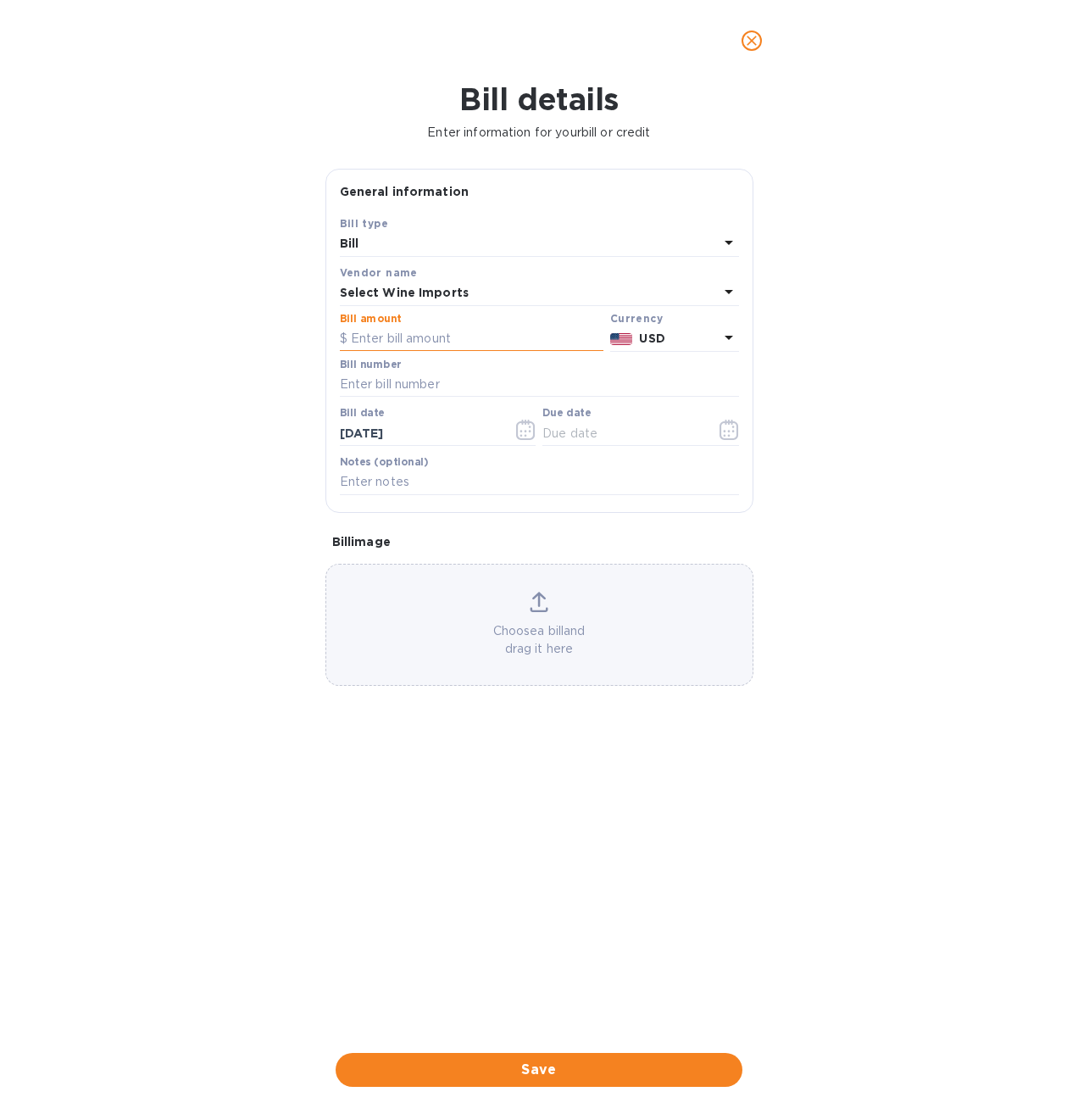
click at [432, 331] on input "text" at bounding box center [472, 338] width 264 height 25
type input "6,240"
click at [449, 381] on input "text" at bounding box center [539, 384] width 399 height 25
type input "23139"
click at [721, 433] on icon "button" at bounding box center [729, 430] width 19 height 20
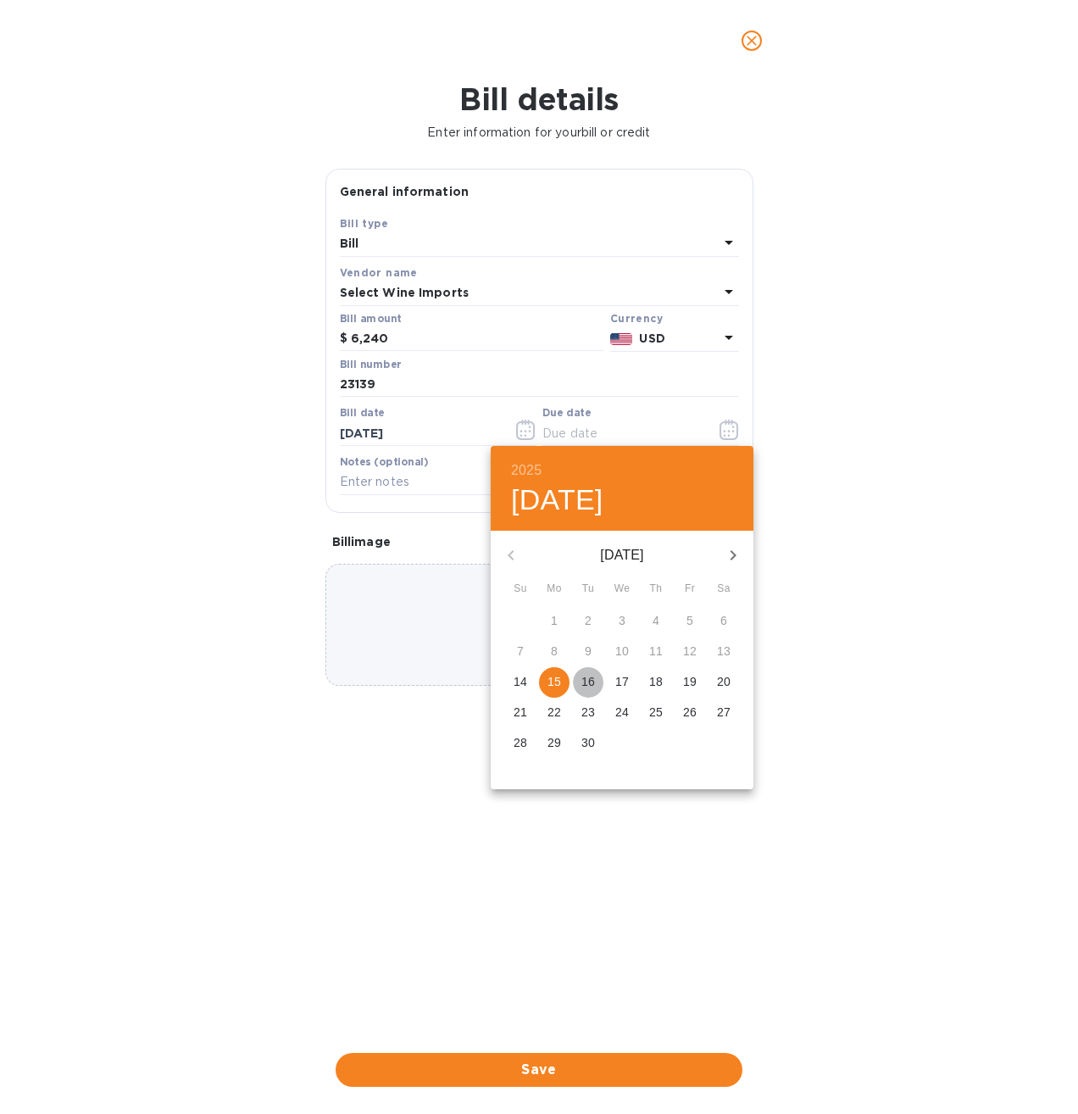
click at [587, 685] on p "16" at bounding box center [588, 681] width 14 height 17
type input "09/16/2025"
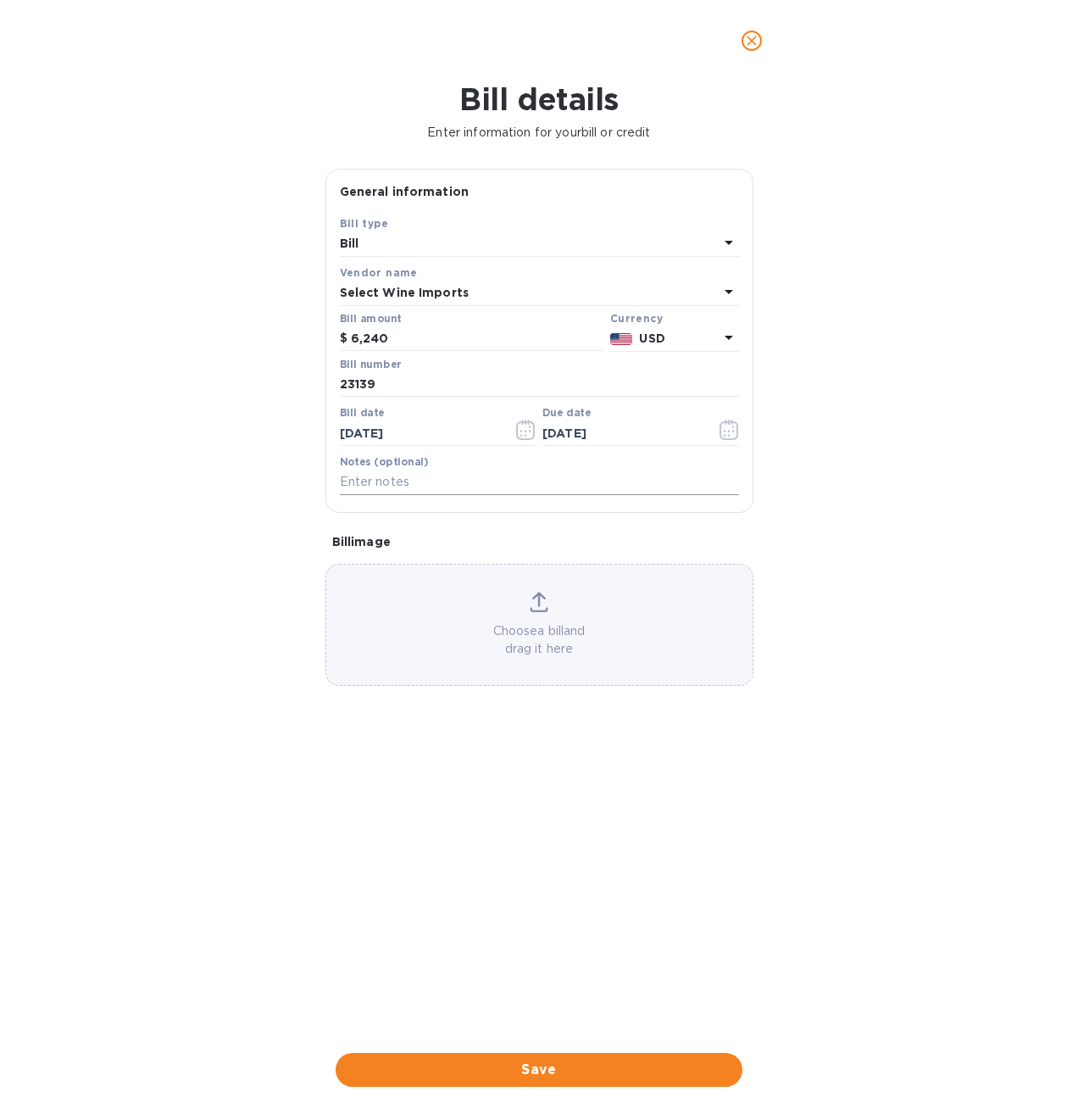
click at [445, 483] on input "text" at bounding box center [539, 482] width 399 height 25
click at [519, 622] on p "Choose a bill and drag it here" at bounding box center [539, 640] width 426 height 36
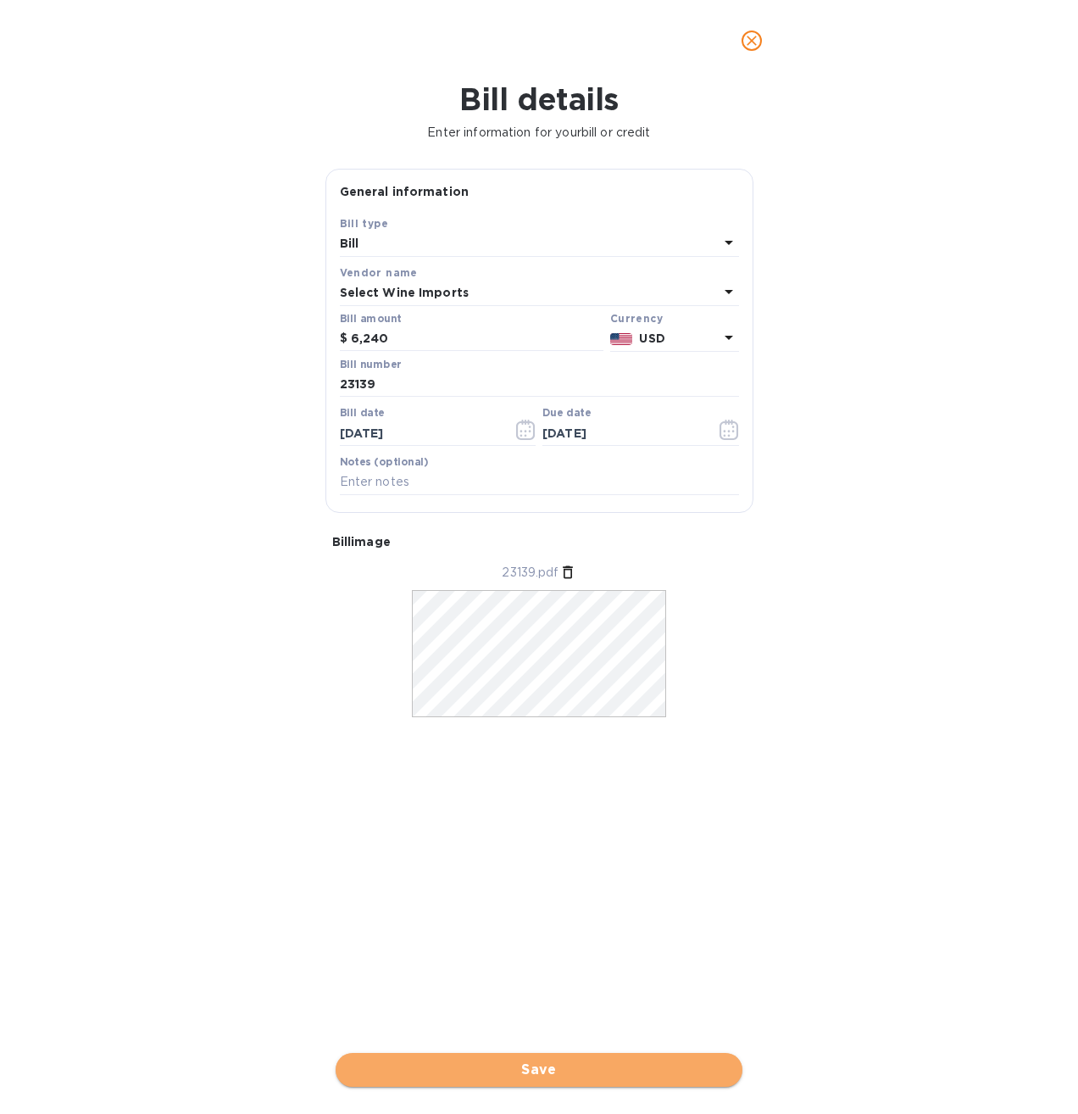
click at [544, 1068] on span "Save" at bounding box center [539, 1070] width 380 height 20
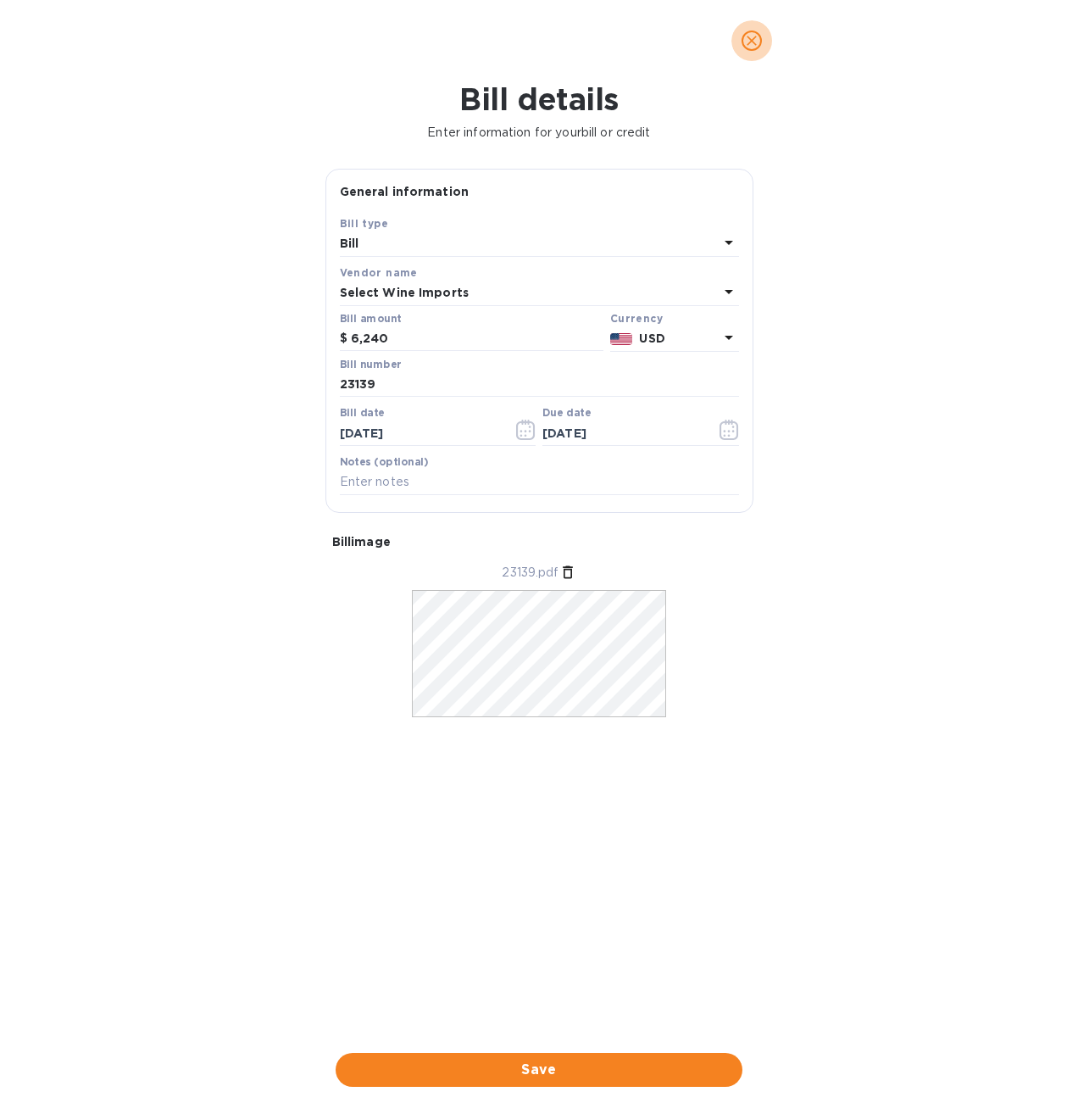
click at [754, 36] on icon "close" at bounding box center [751, 40] width 17 height 17
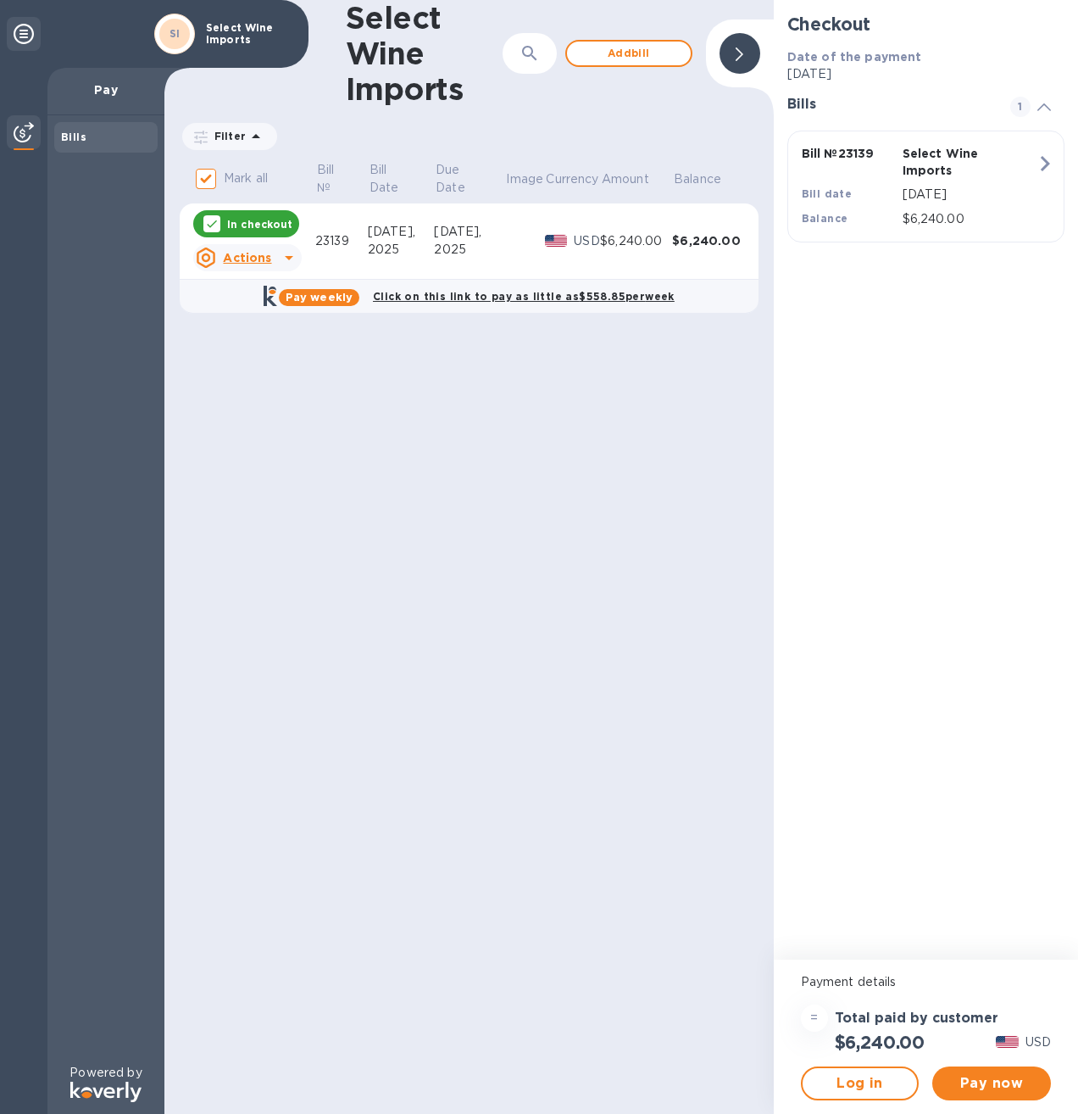
click at [248, 28] on p "Select Wine Imports" at bounding box center [248, 34] width 85 height 24
click at [235, 28] on p "Select Wine Imports" at bounding box center [248, 34] width 85 height 24
click at [1038, 159] on icon "button" at bounding box center [1045, 163] width 31 height 31
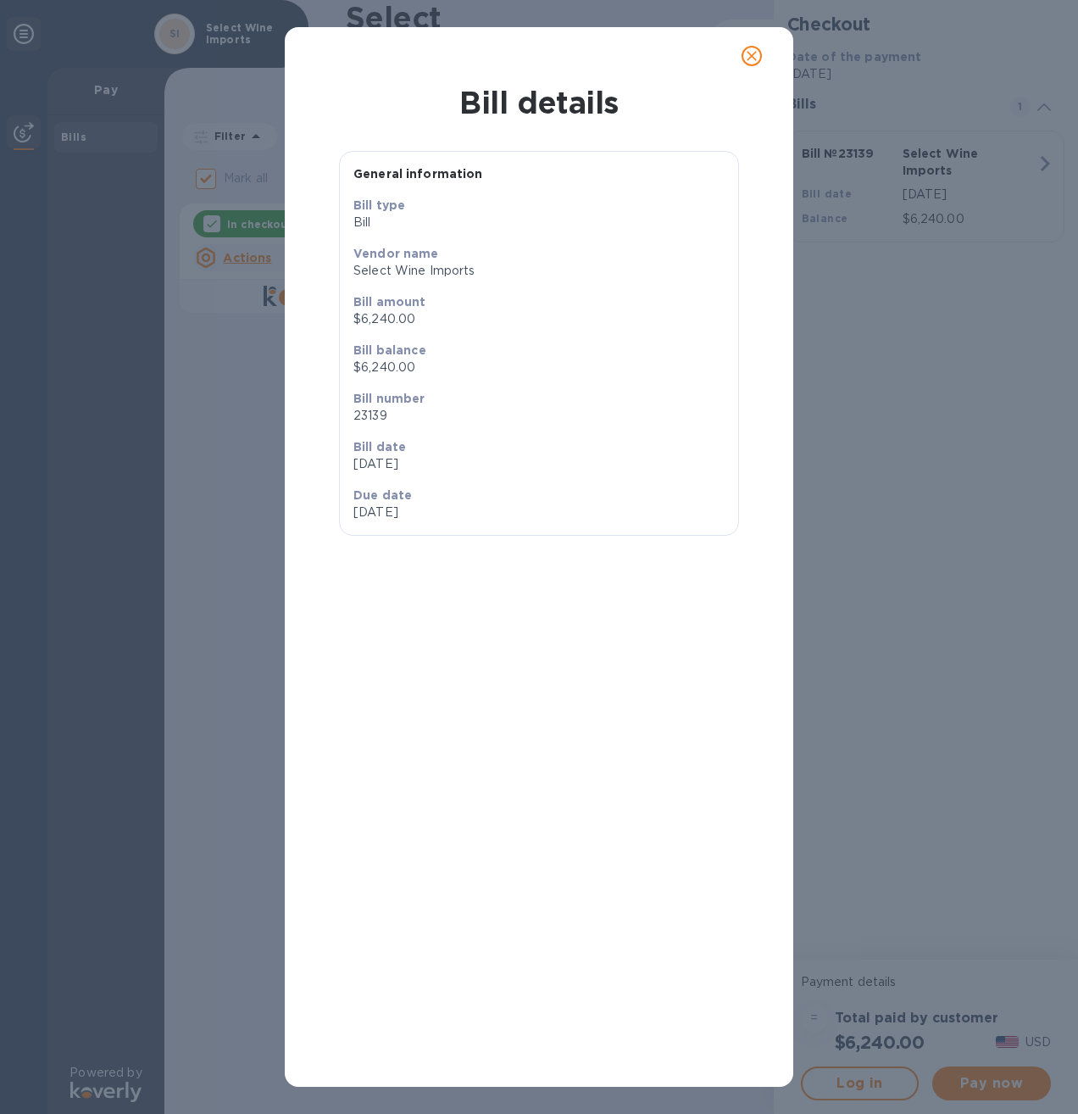
click at [764, 56] on button "close" at bounding box center [752, 56] width 41 height 41
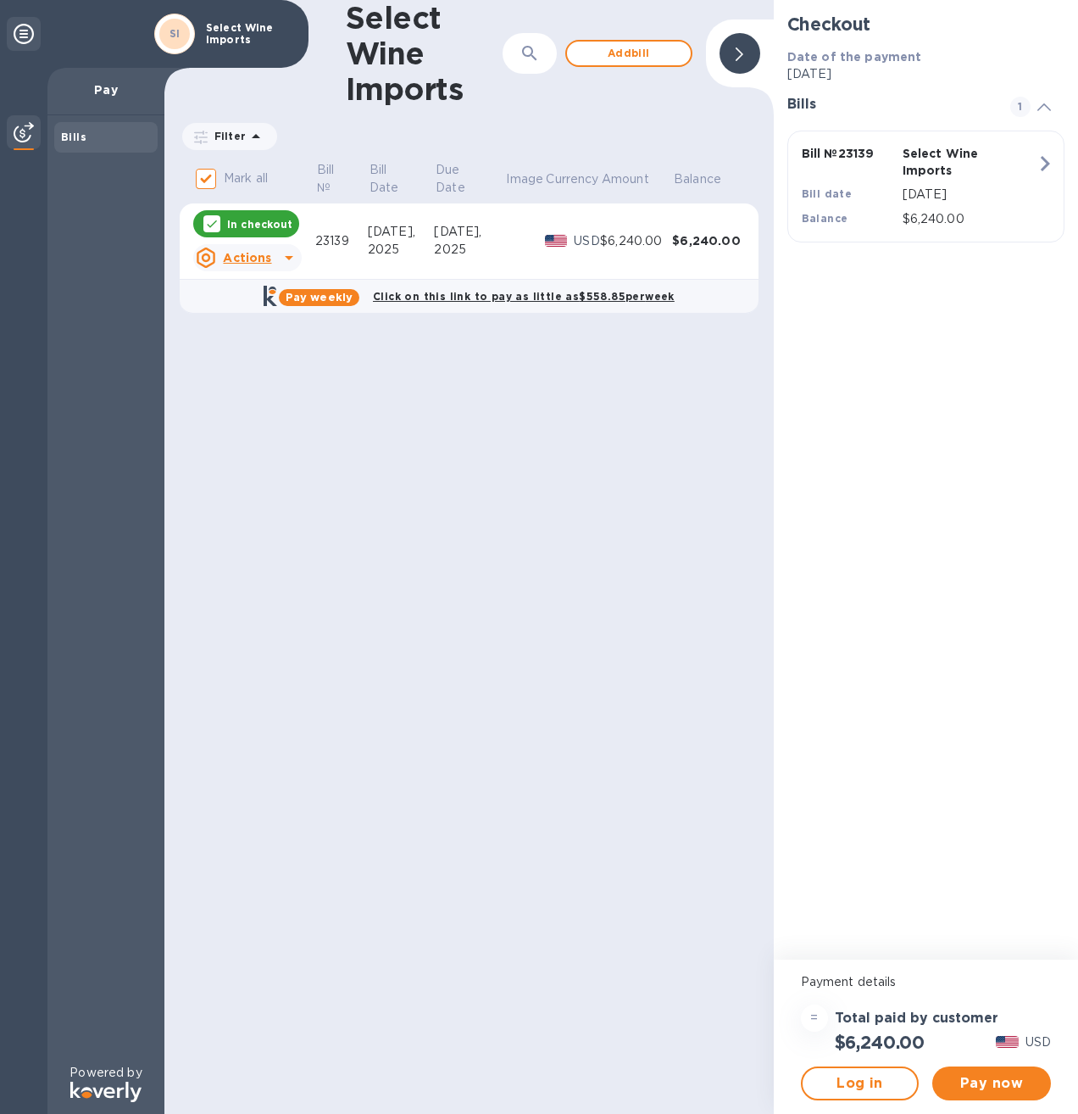
click at [26, 124] on img at bounding box center [24, 132] width 20 height 20
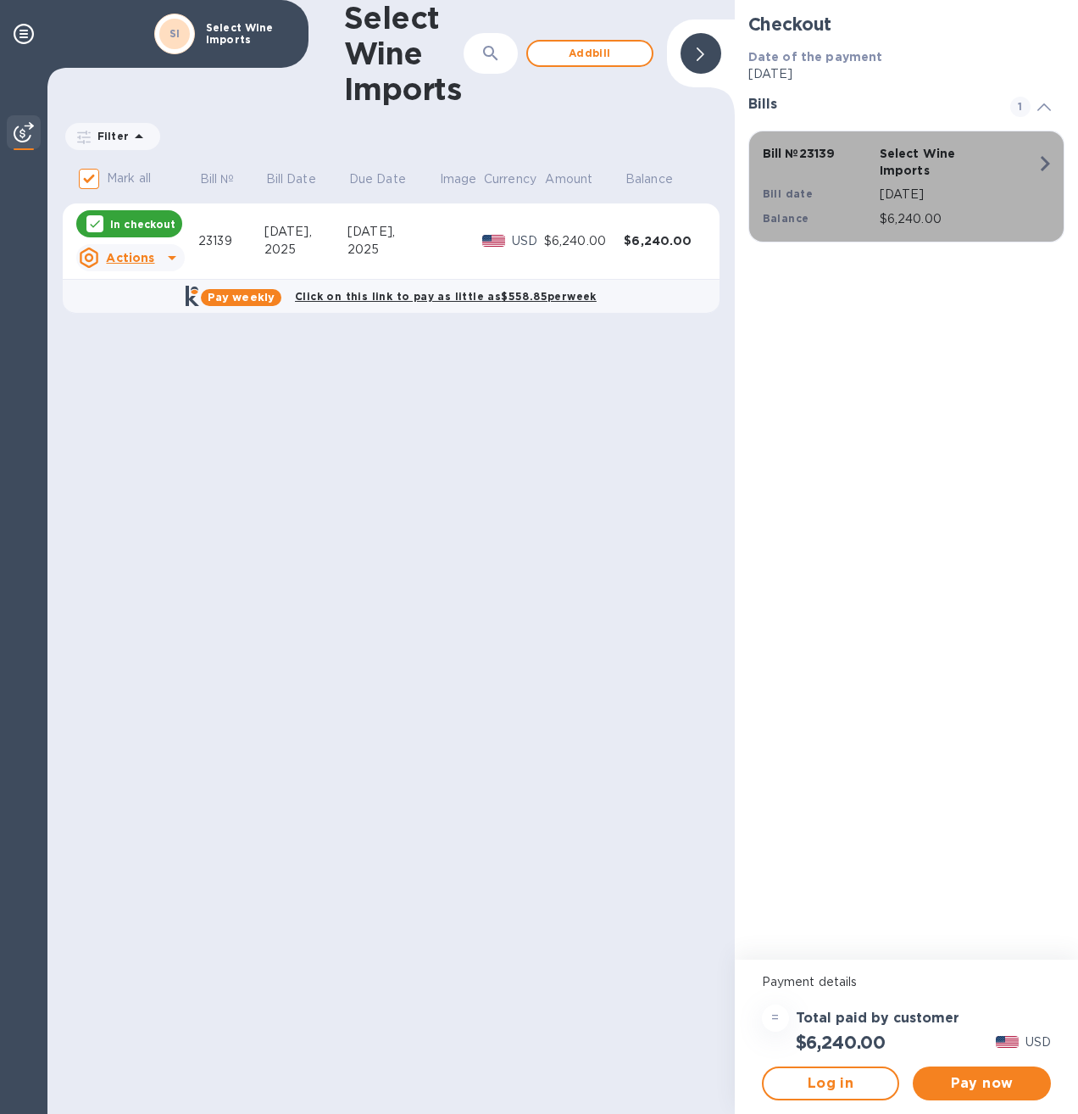
click at [1014, 163] on div "Bill № 23139 Select Wine Imports Bill date Sep 15, 2025 Balance $6,240.00" at bounding box center [903, 186] width 301 height 103
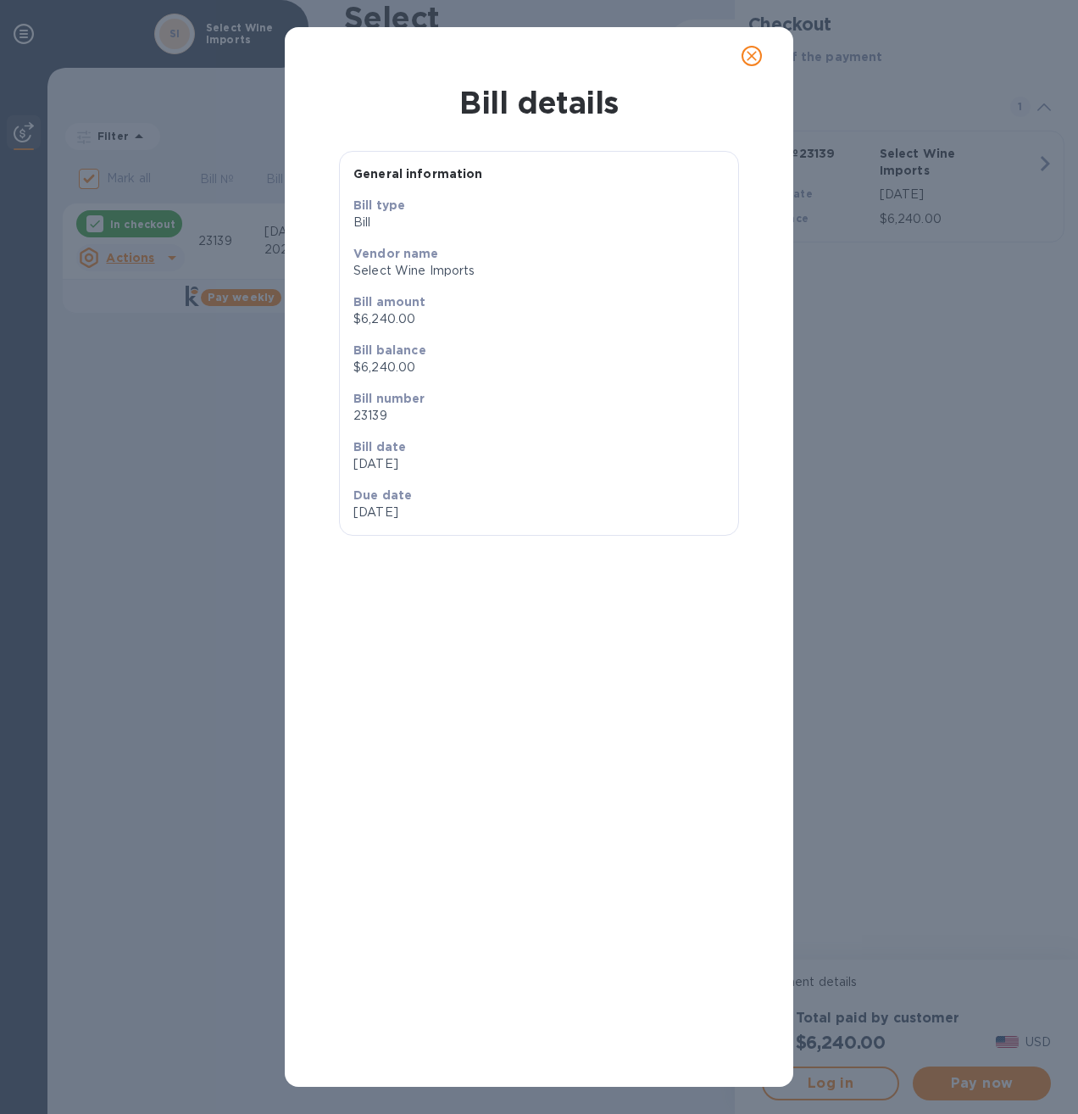
click at [746, 50] on icon "close" at bounding box center [751, 55] width 17 height 17
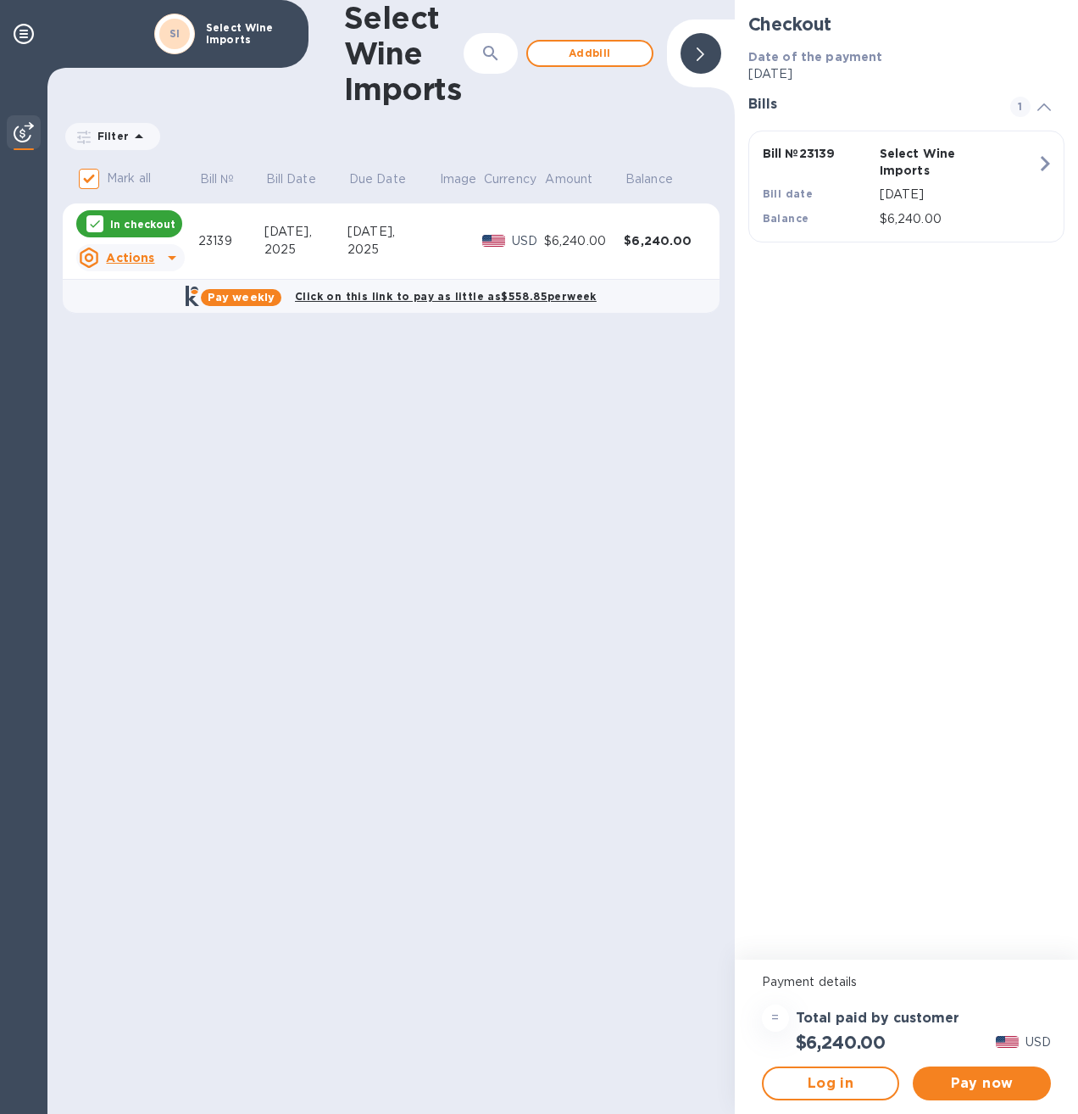
click at [176, 41] on span "SI" at bounding box center [175, 33] width 11 height 17
click at [221, 37] on p "Select Wine Imports" at bounding box center [248, 34] width 85 height 24
click at [15, 32] on icon at bounding box center [24, 34] width 20 height 20
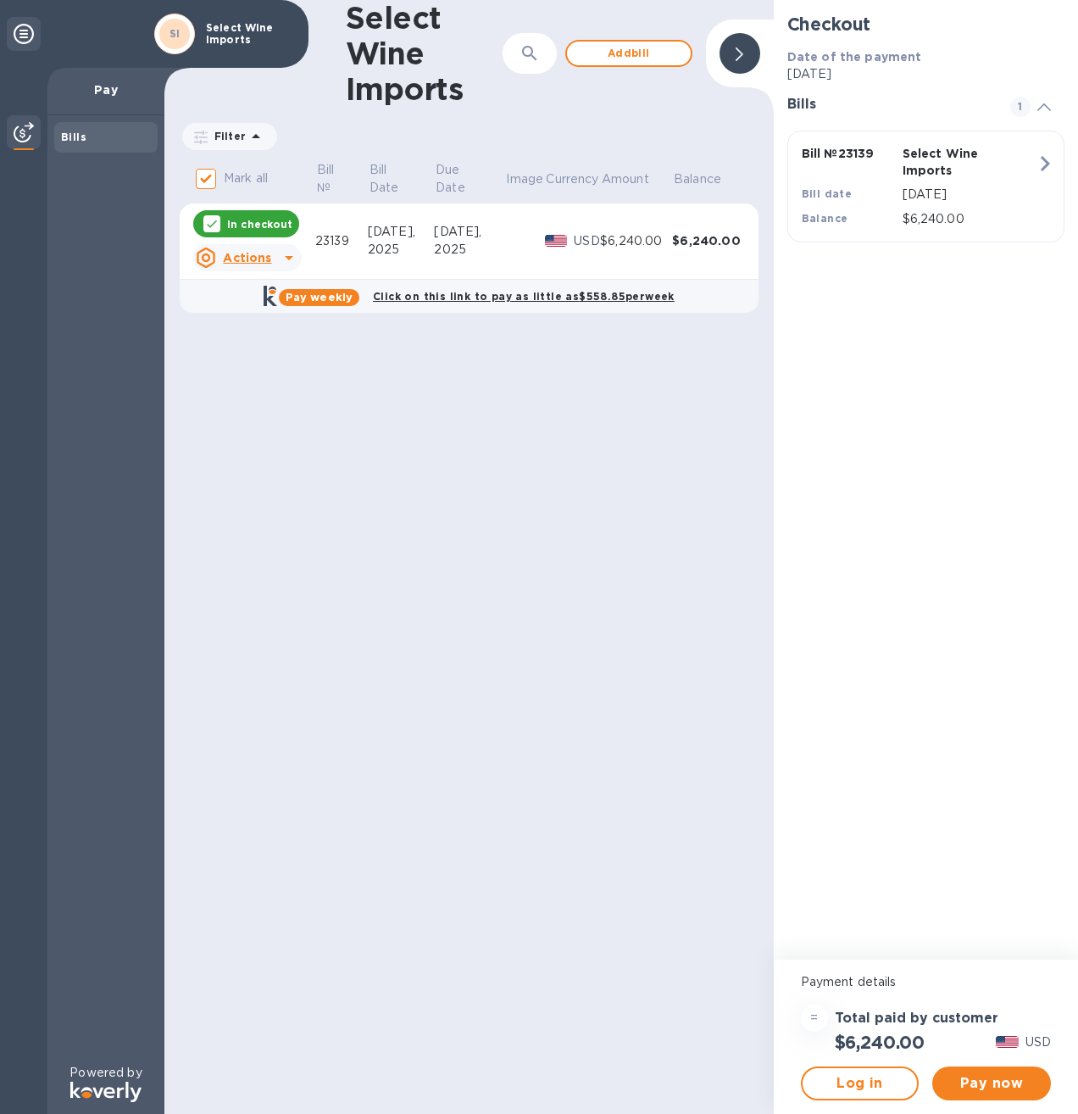
click at [736, 66] on div at bounding box center [740, 53] width 41 height 41
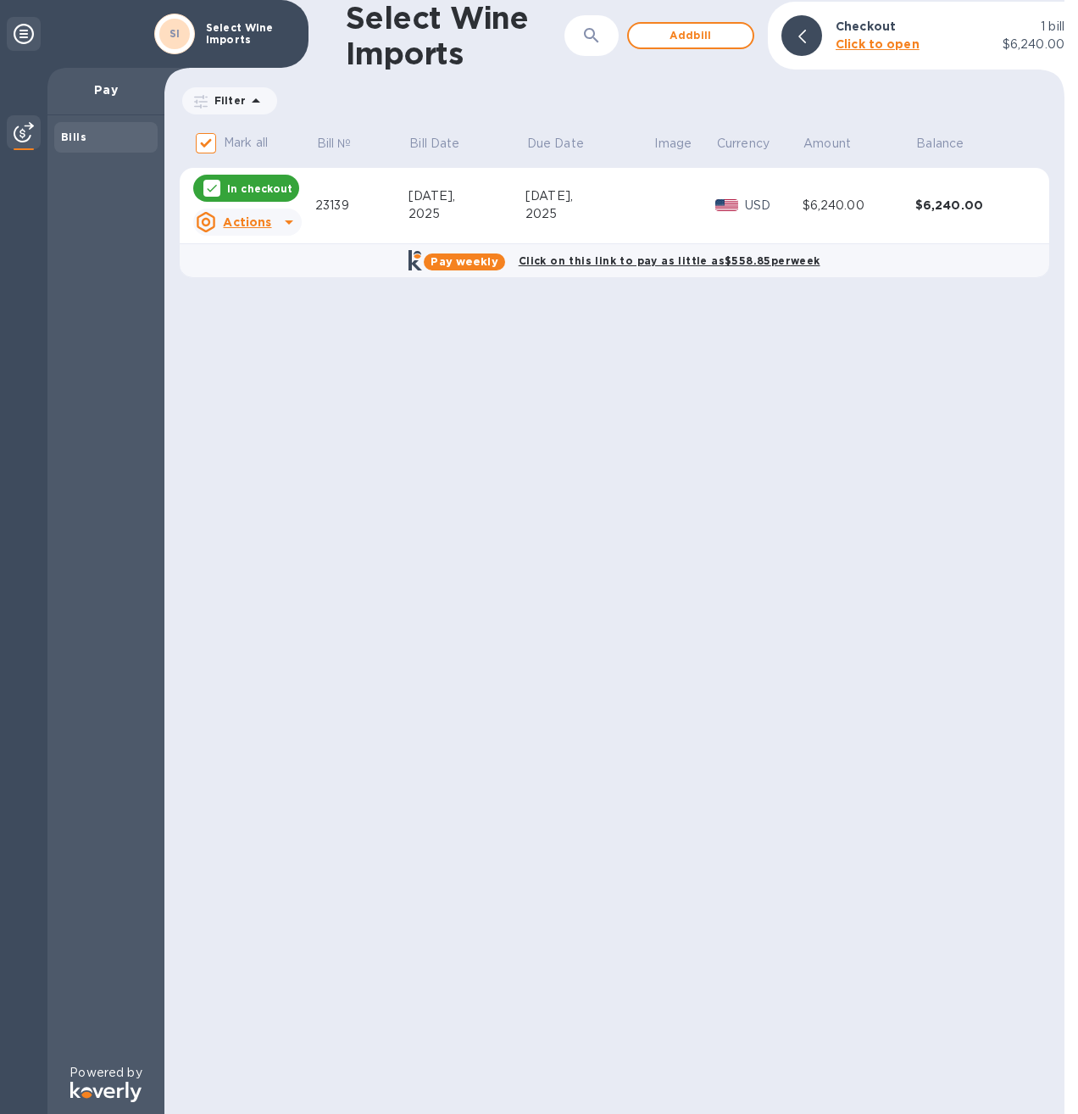
click at [32, 131] on img at bounding box center [24, 132] width 20 height 20
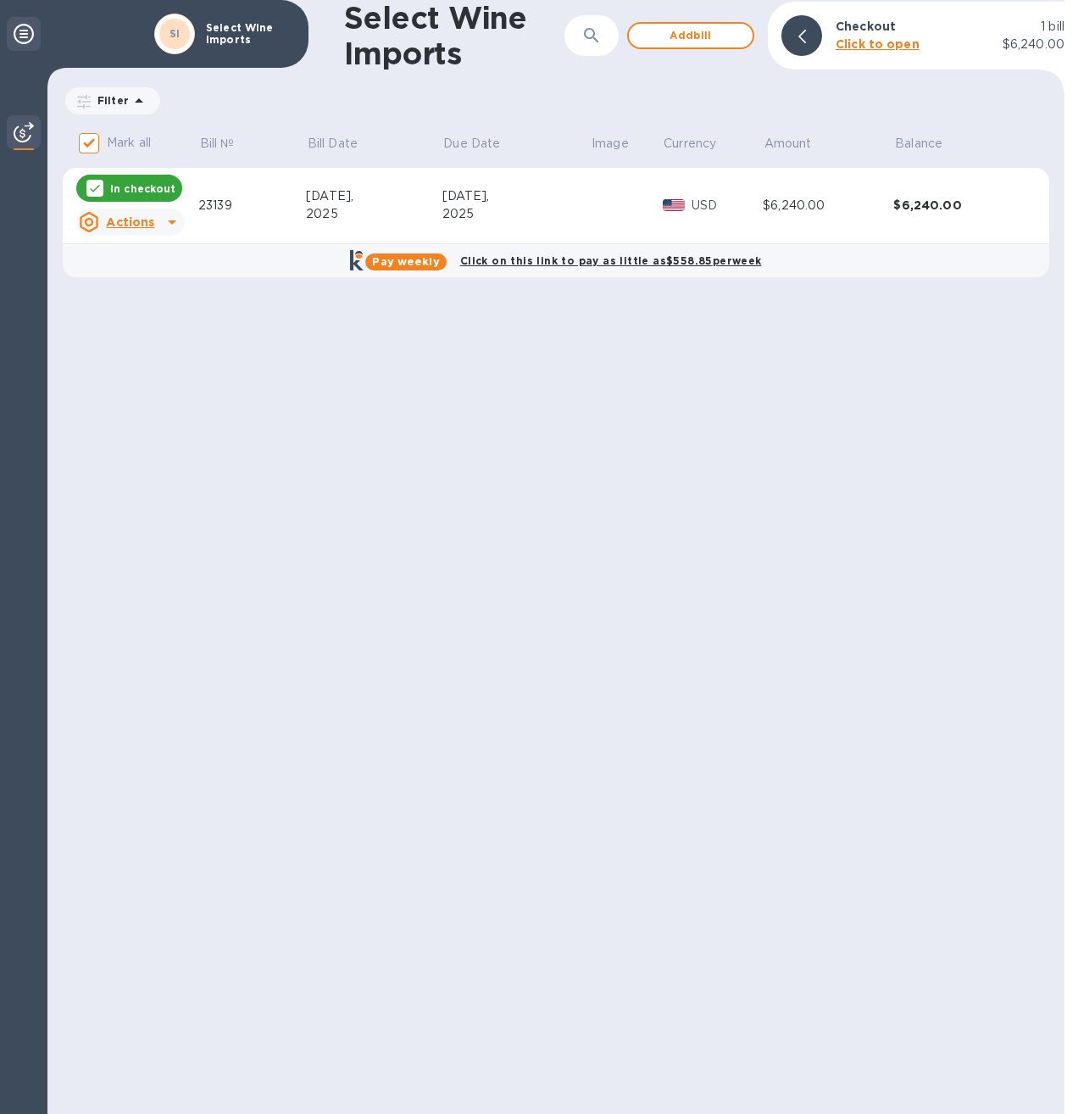
click at [20, 29] on icon at bounding box center [24, 34] width 20 height 20
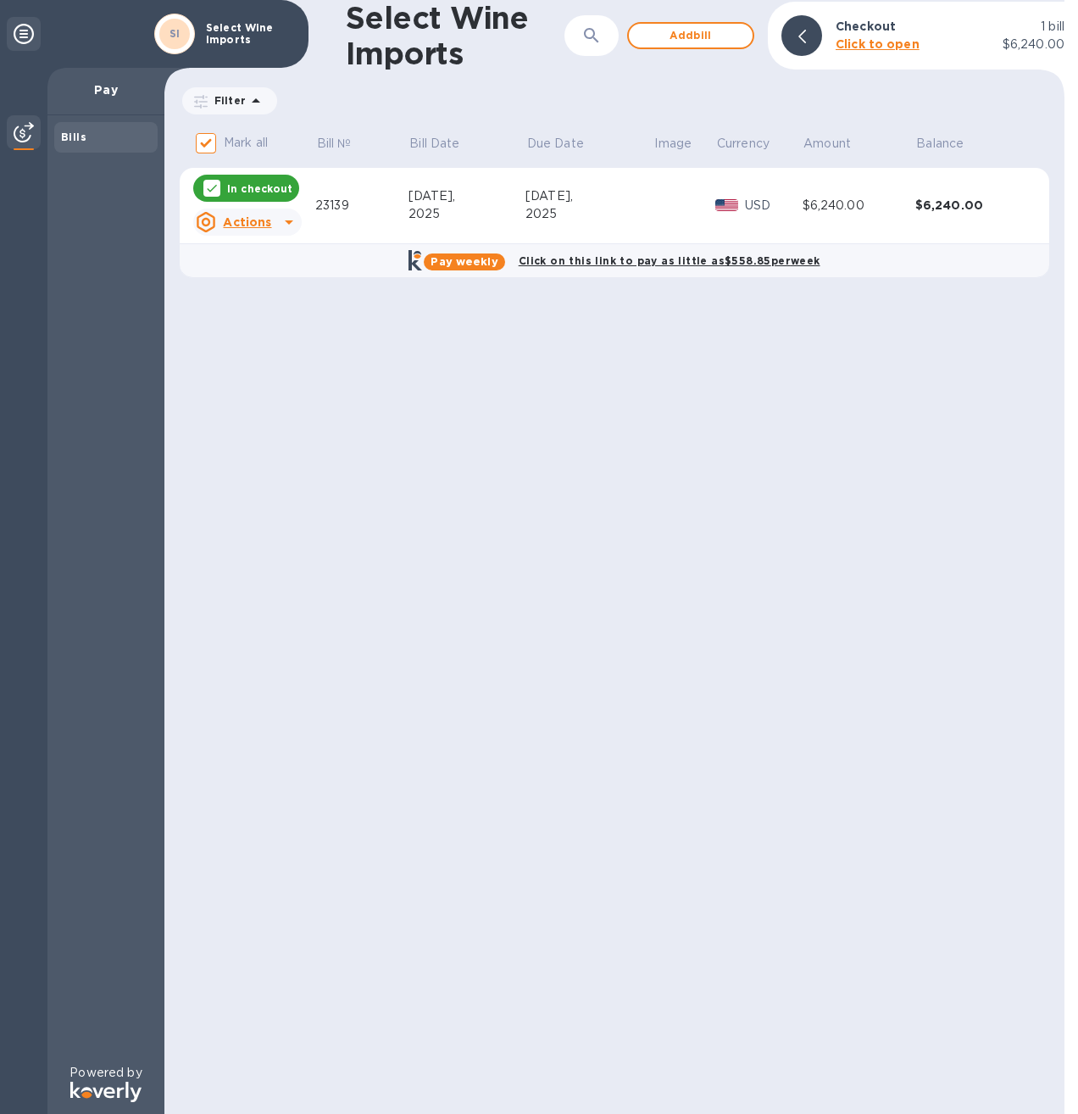
click at [75, 132] on b "Bills" at bounding box center [73, 137] width 25 height 13
click at [33, 137] on img at bounding box center [24, 132] width 20 height 20
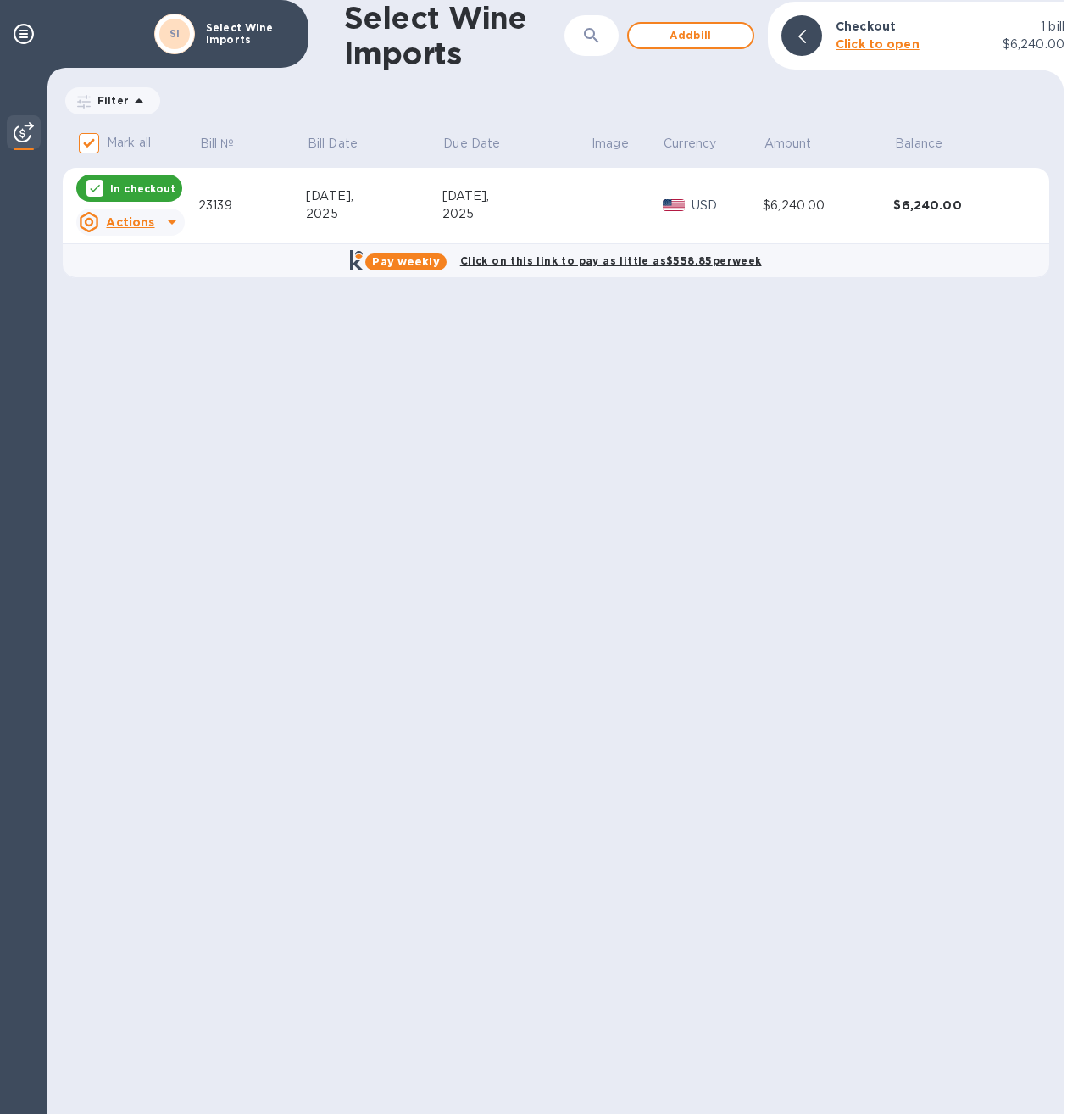
click at [128, 183] on p "In checkout" at bounding box center [142, 188] width 65 height 14
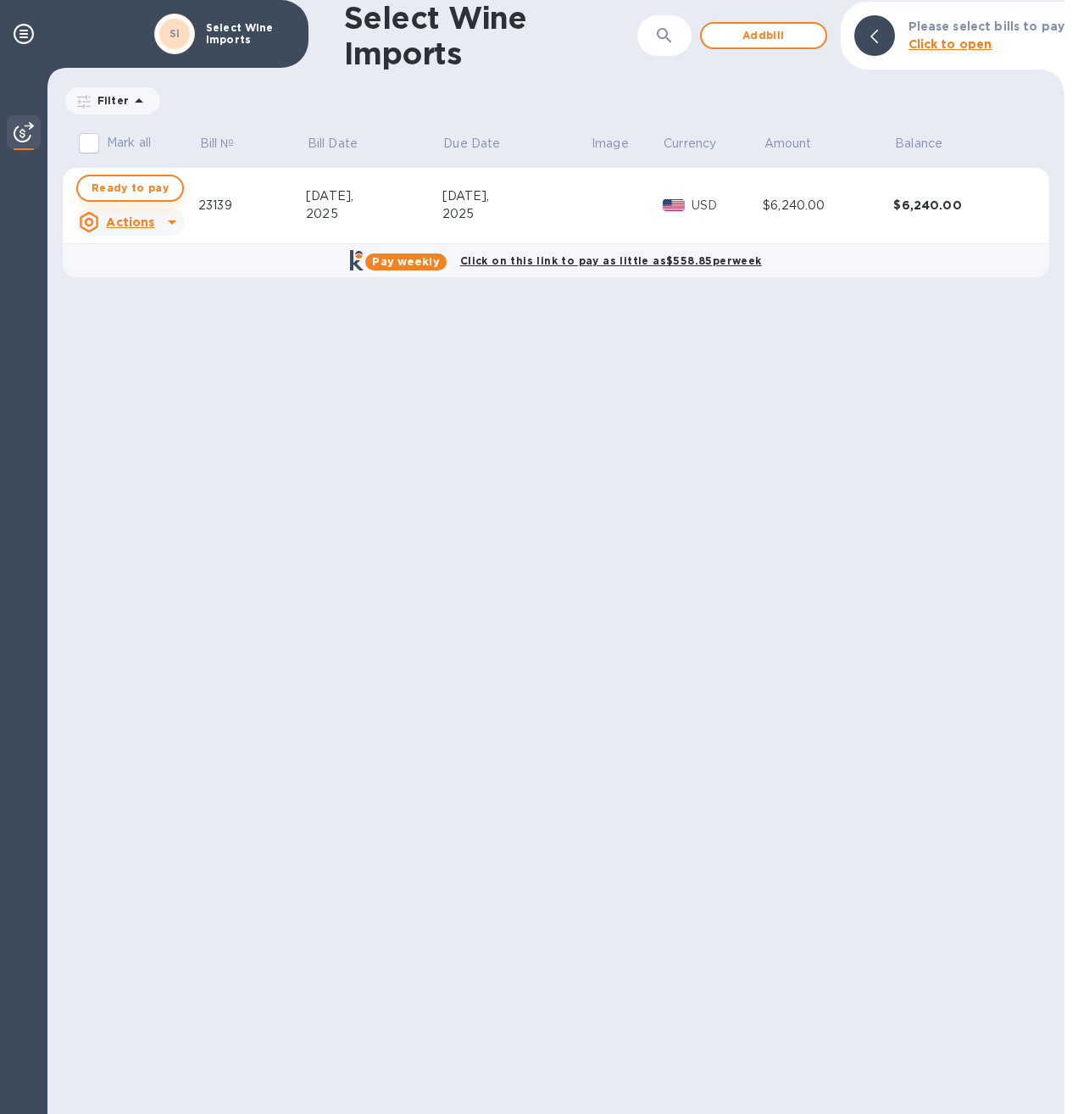
click at [113, 192] on span "Ready to pay" at bounding box center [130, 188] width 77 height 20
checkbox input "true"
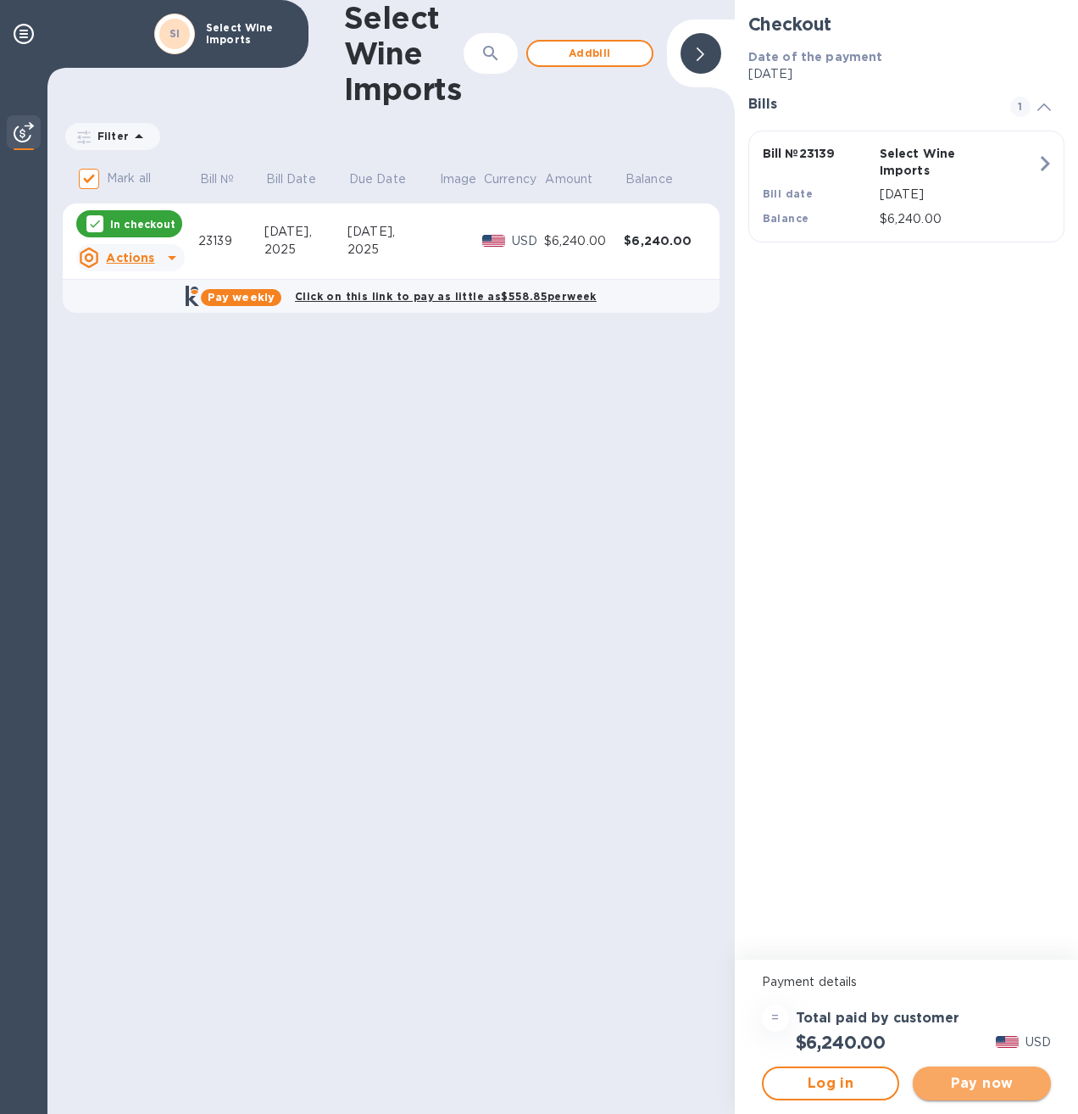
click at [953, 1077] on span "Pay now" at bounding box center [981, 1083] width 111 height 20
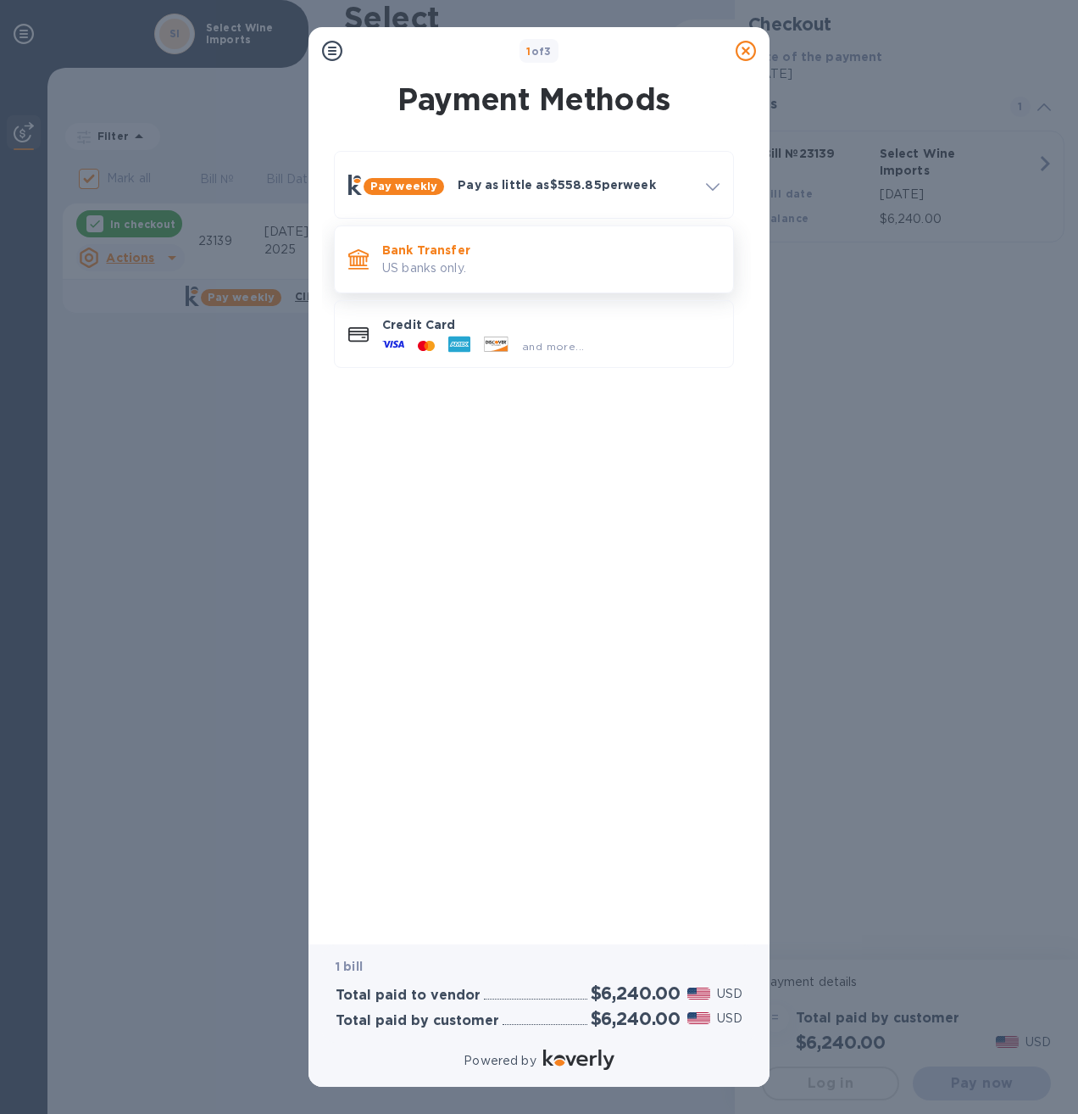
click at [428, 275] on p "US banks only." at bounding box center [550, 268] width 337 height 18
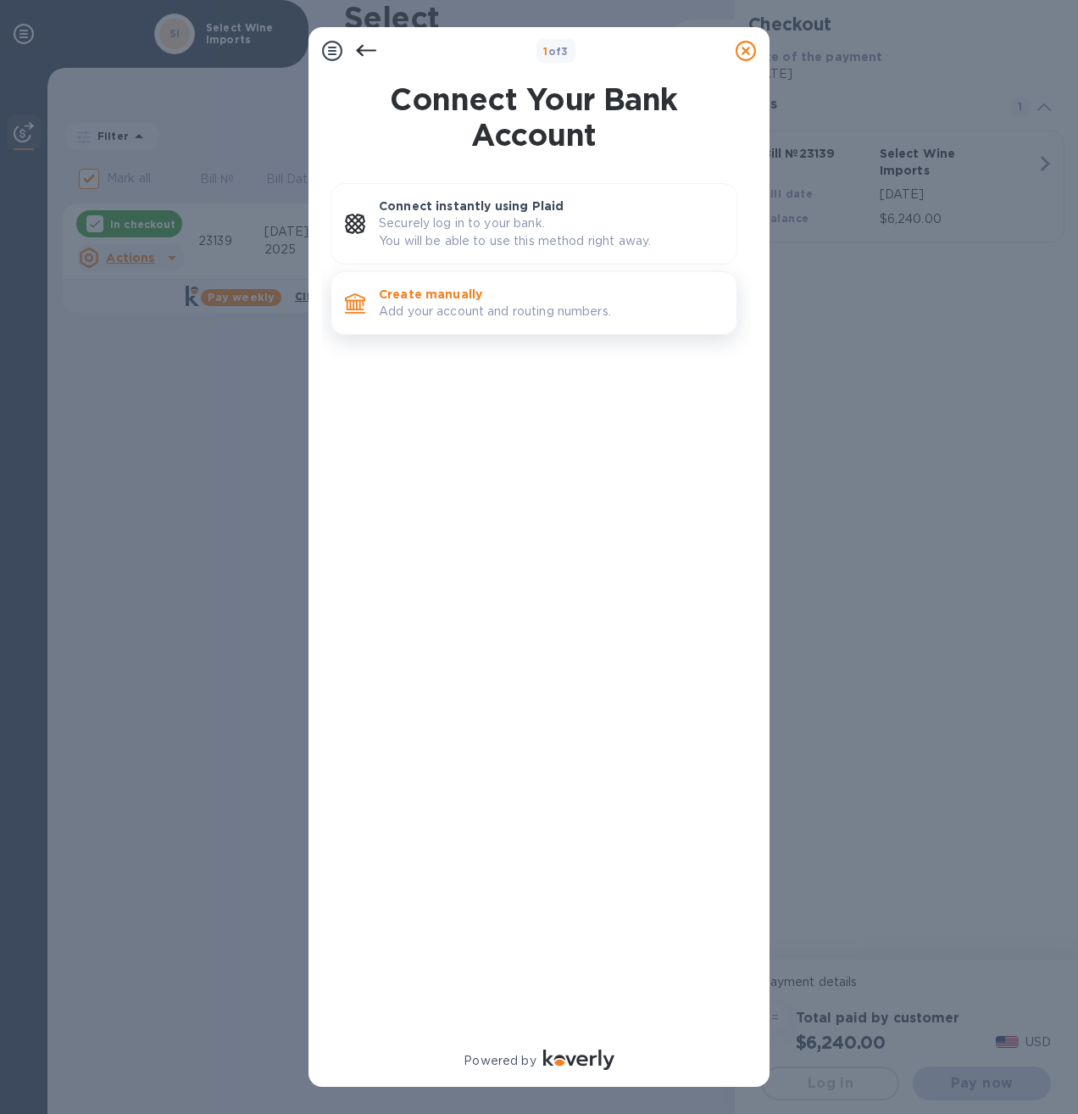
click at [447, 291] on p "Create manually" at bounding box center [551, 294] width 344 height 17
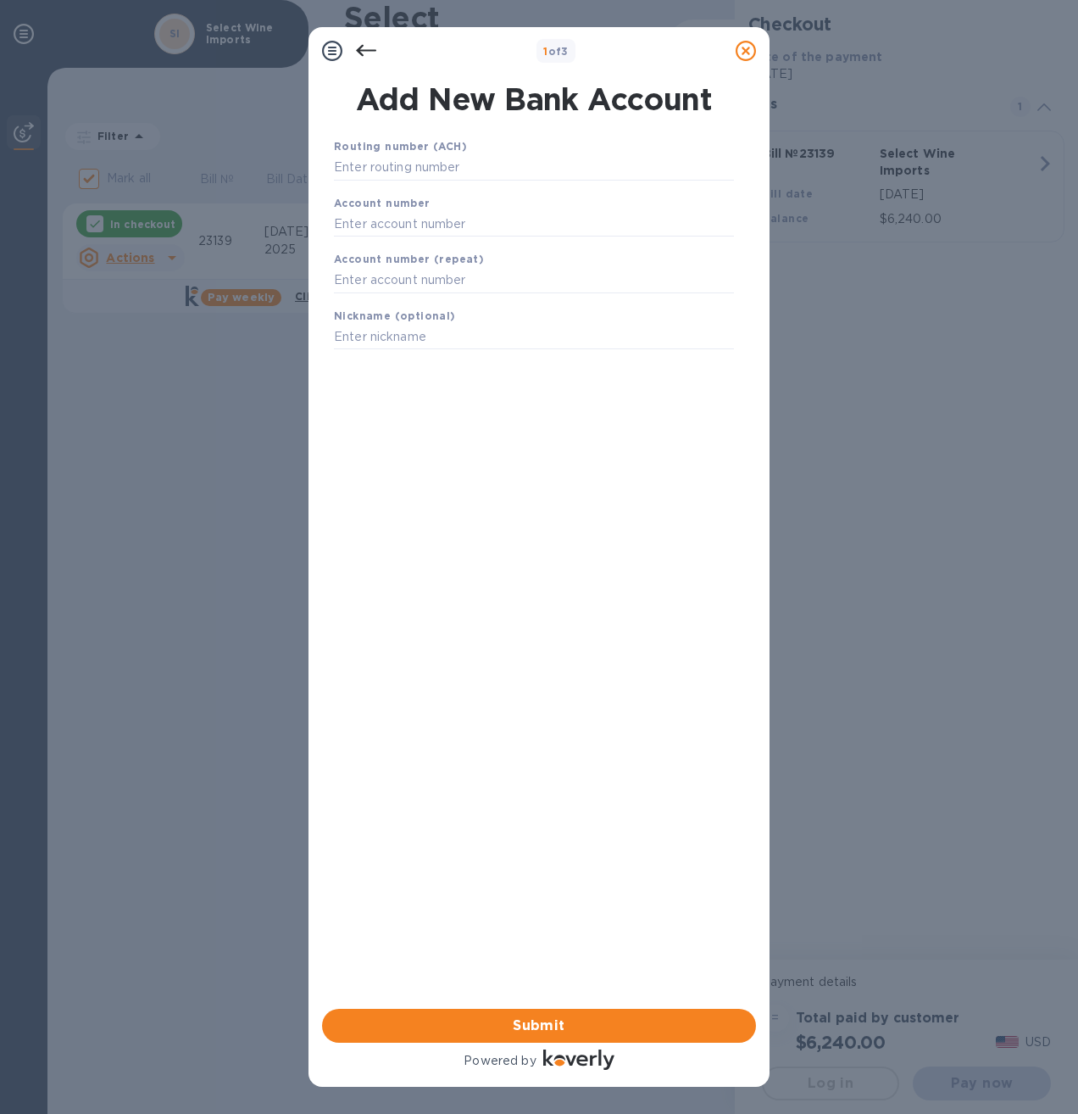
click at [748, 52] on icon at bounding box center [746, 51] width 20 height 20
